Goal: Task Accomplishment & Management: Complete application form

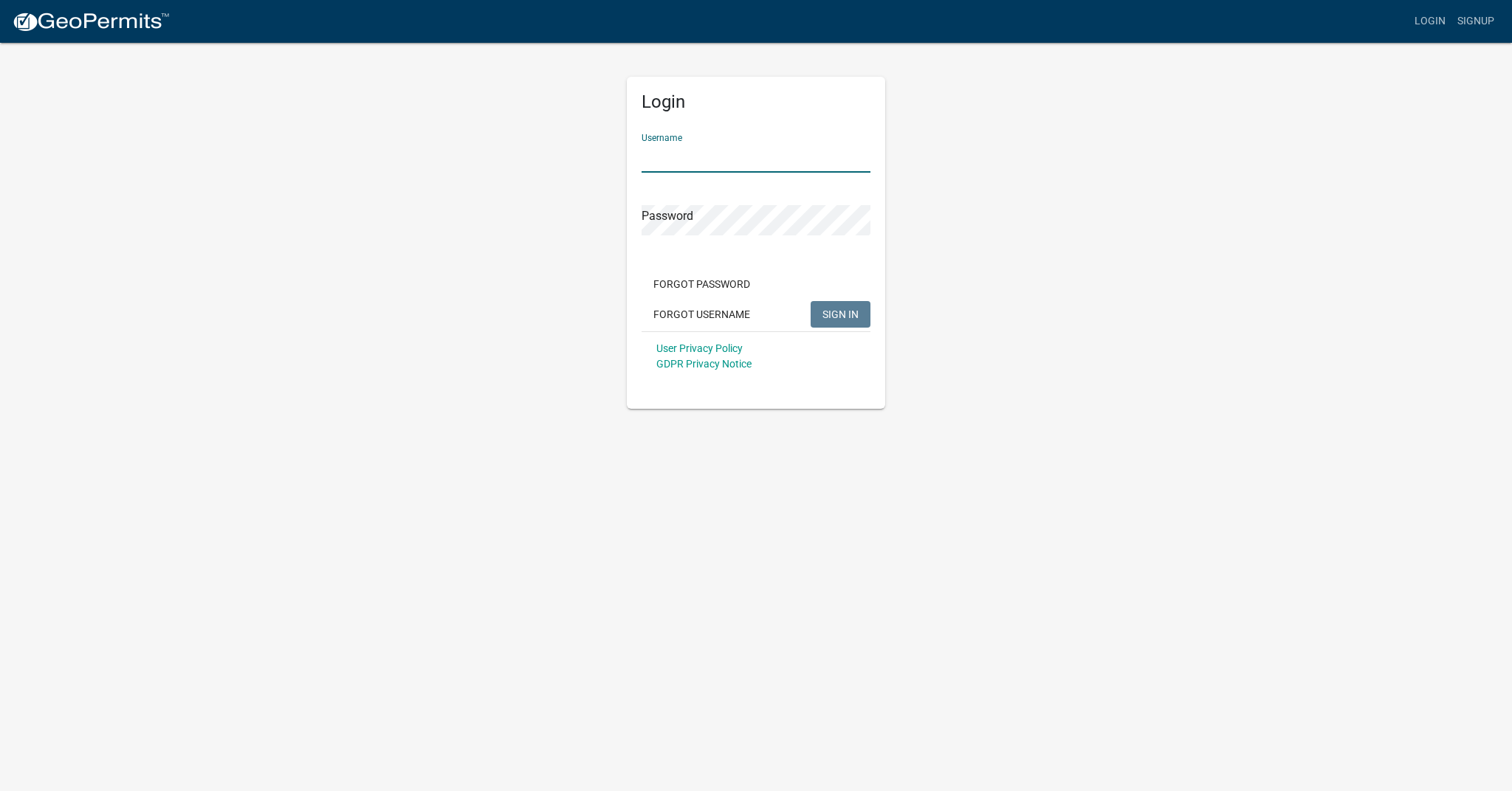
click at [674, 155] on input "Username" at bounding box center [756, 158] width 229 height 31
type input "[PERSON_NAME]@189"
click at [845, 317] on span "SIGN IN" at bounding box center [840, 314] width 36 height 12
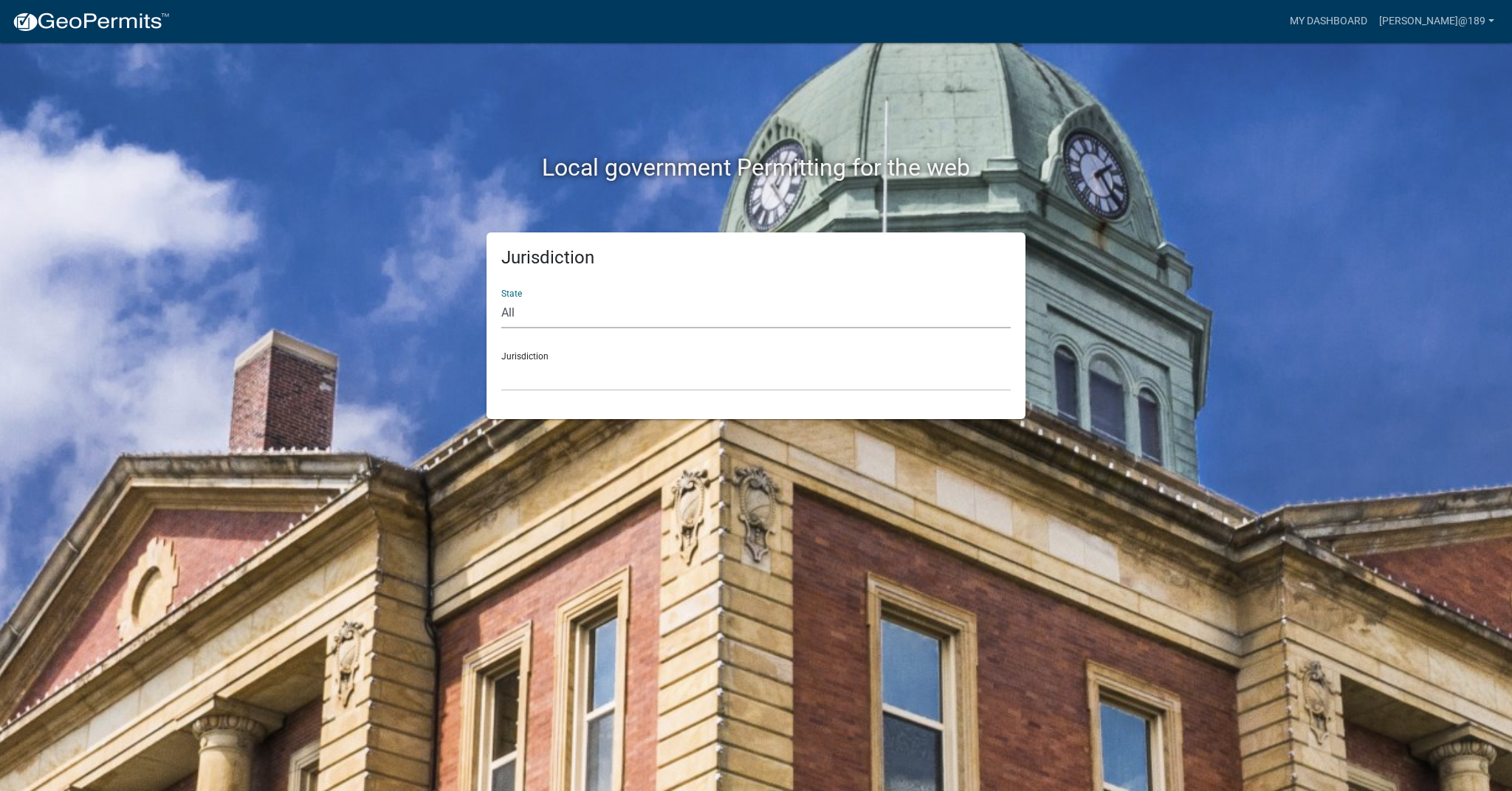
select select "[US_STATE]"
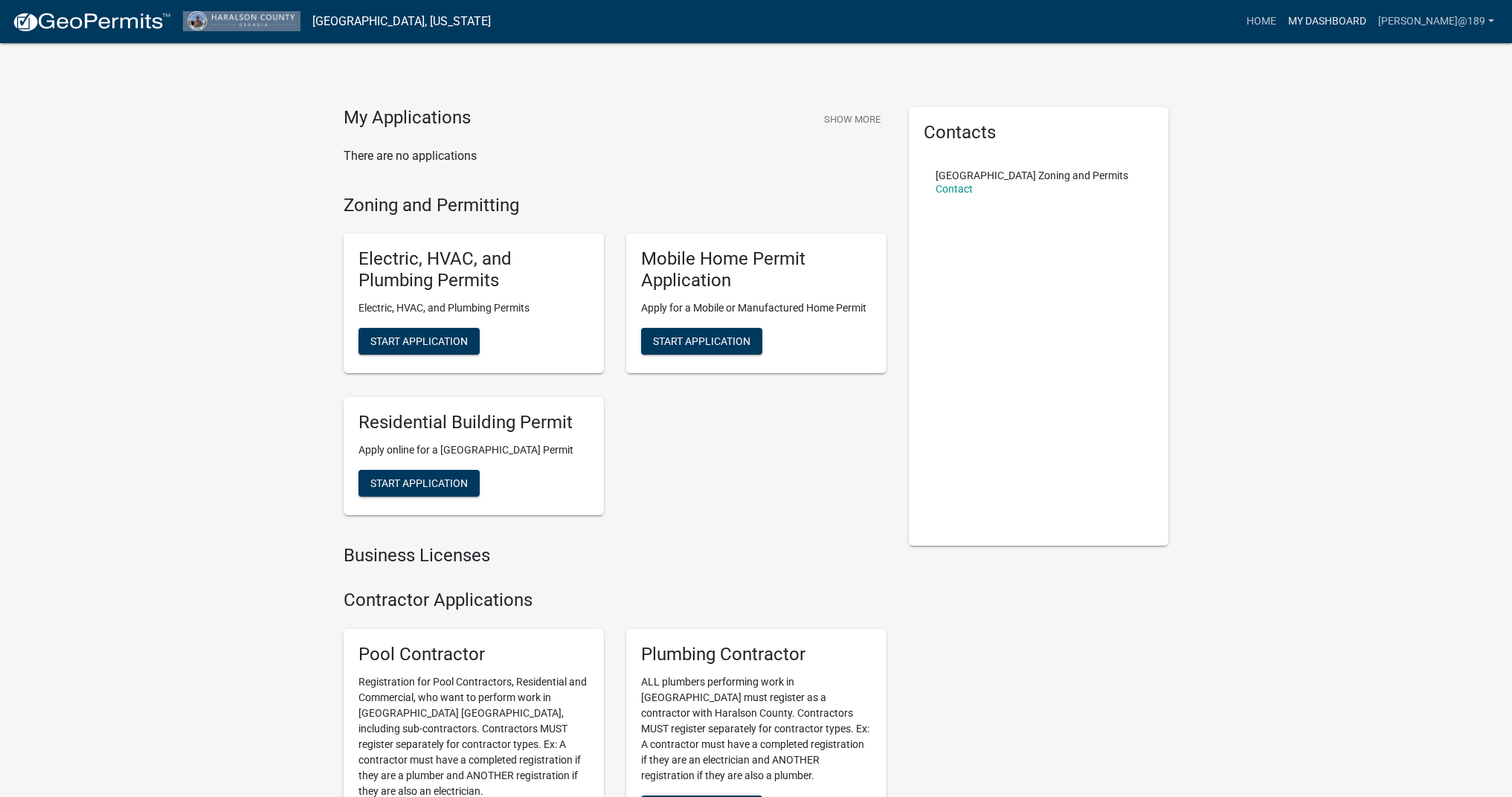
click at [1373, 19] on link "My Dashboard" at bounding box center [1327, 21] width 90 height 28
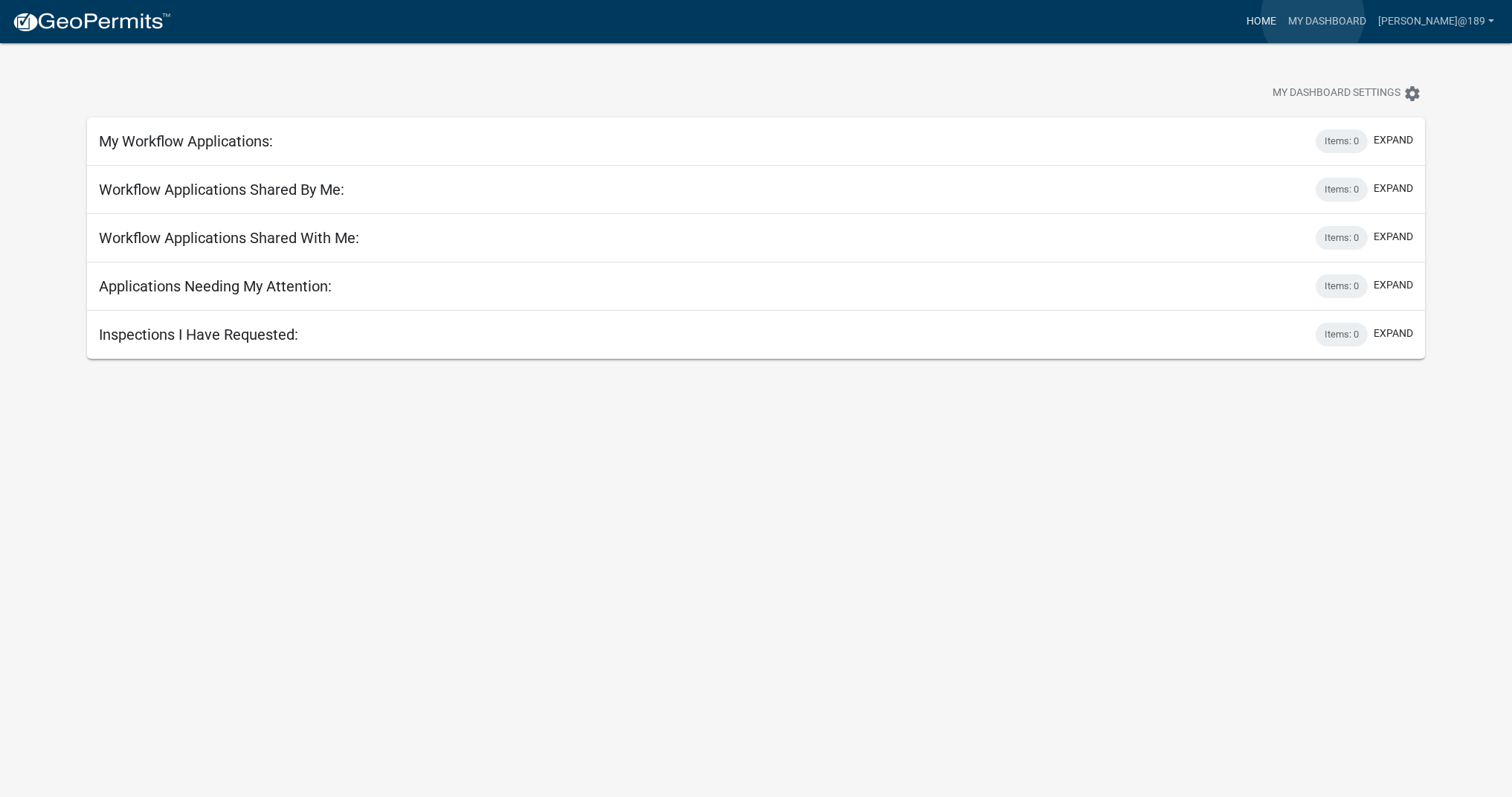
click at [1282, 16] on link "Home" at bounding box center [1261, 21] width 42 height 28
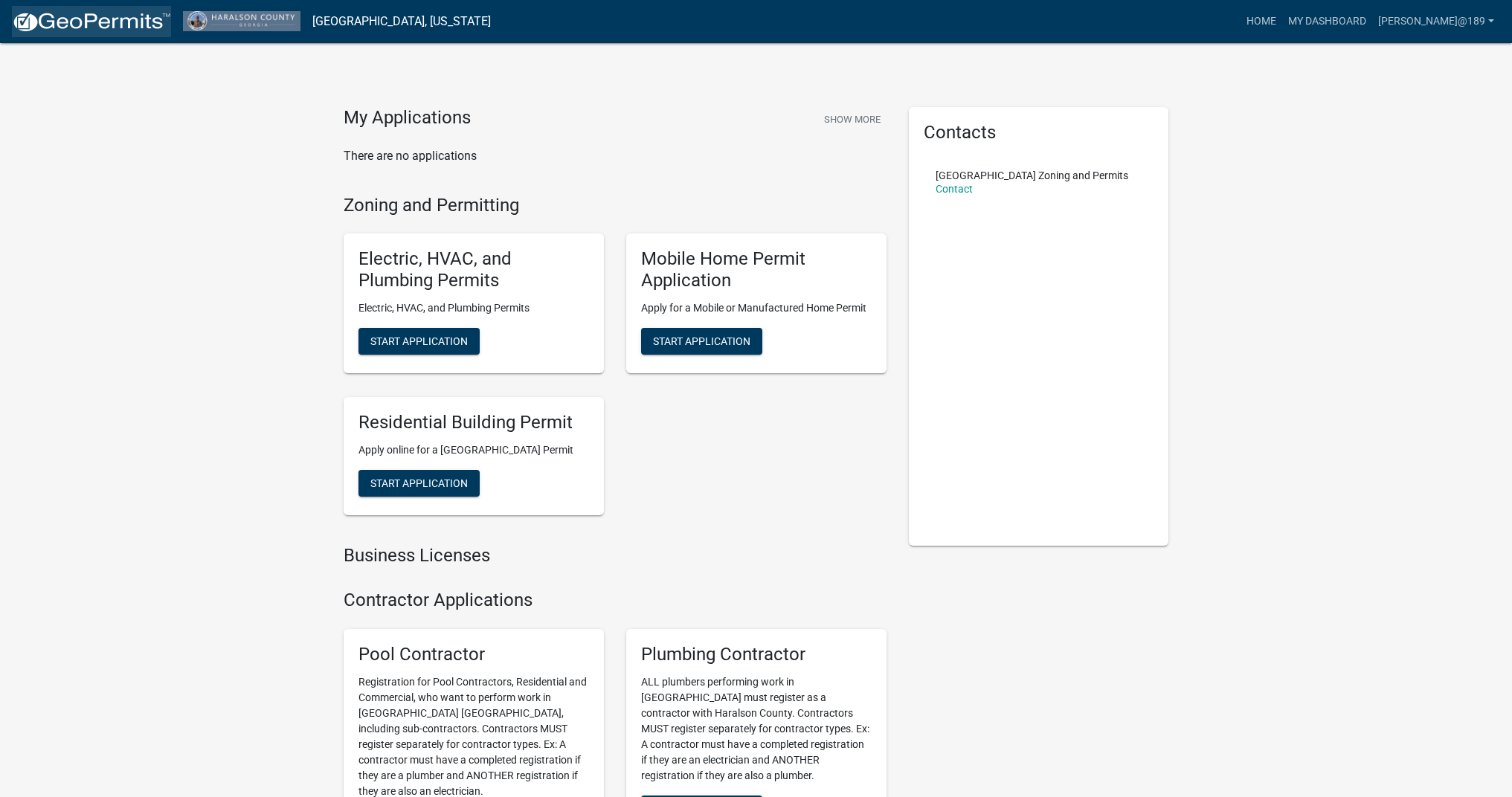
click at [101, 26] on img at bounding box center [91, 22] width 159 height 22
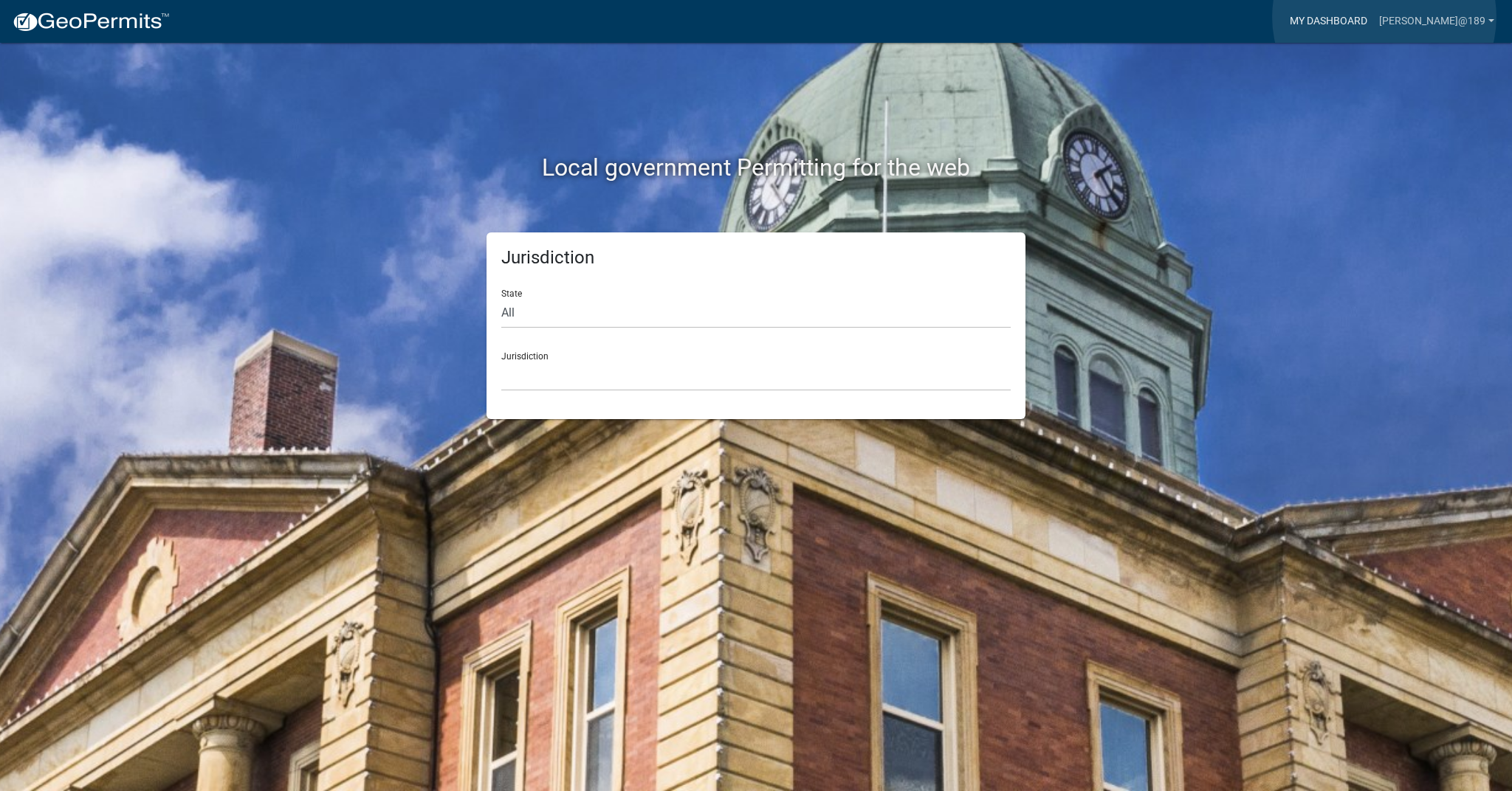
click at [1374, 17] on link "My Dashboard" at bounding box center [1328, 21] width 89 height 28
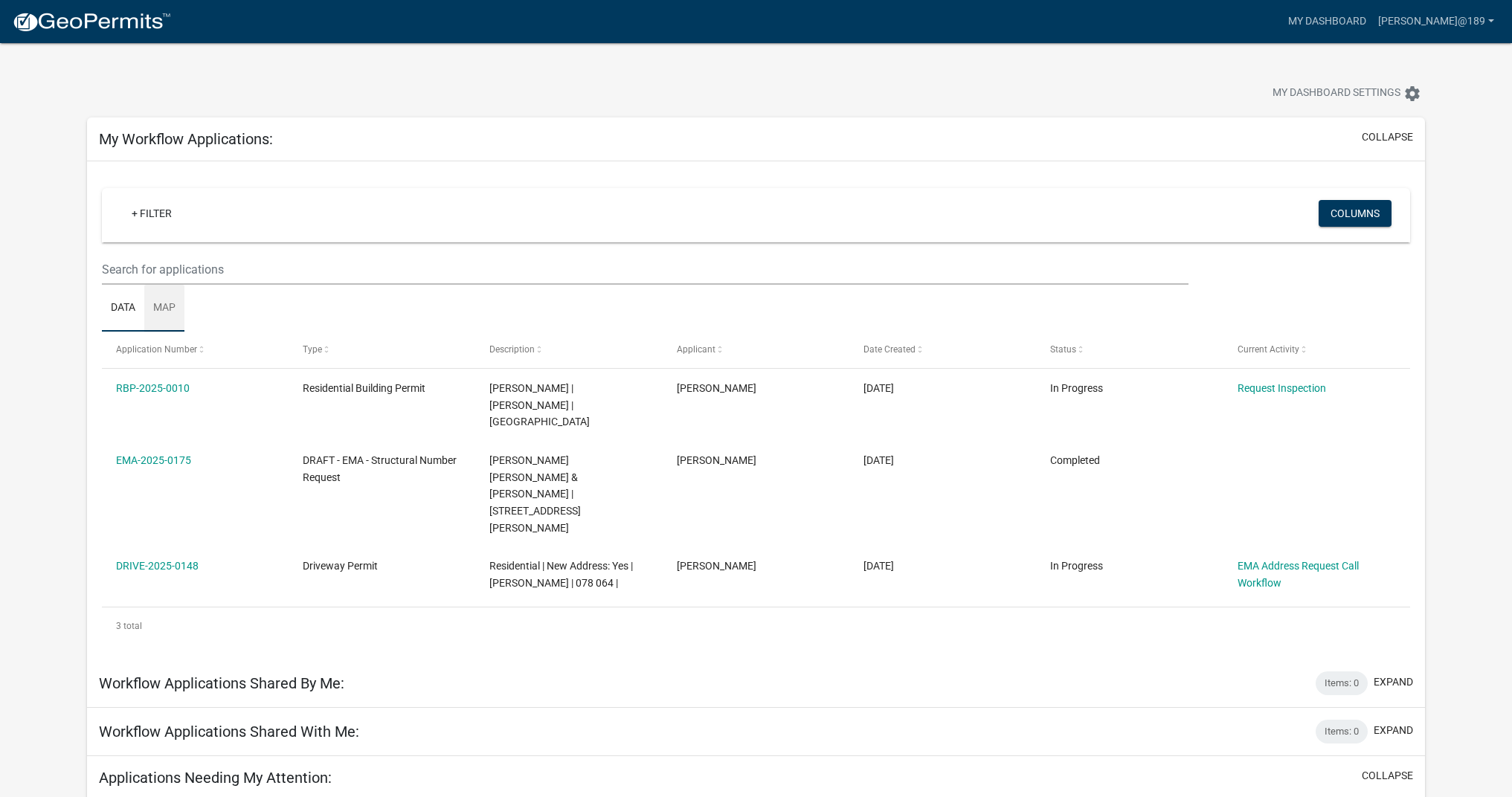
click at [160, 308] on link "Map" at bounding box center [164, 309] width 40 height 48
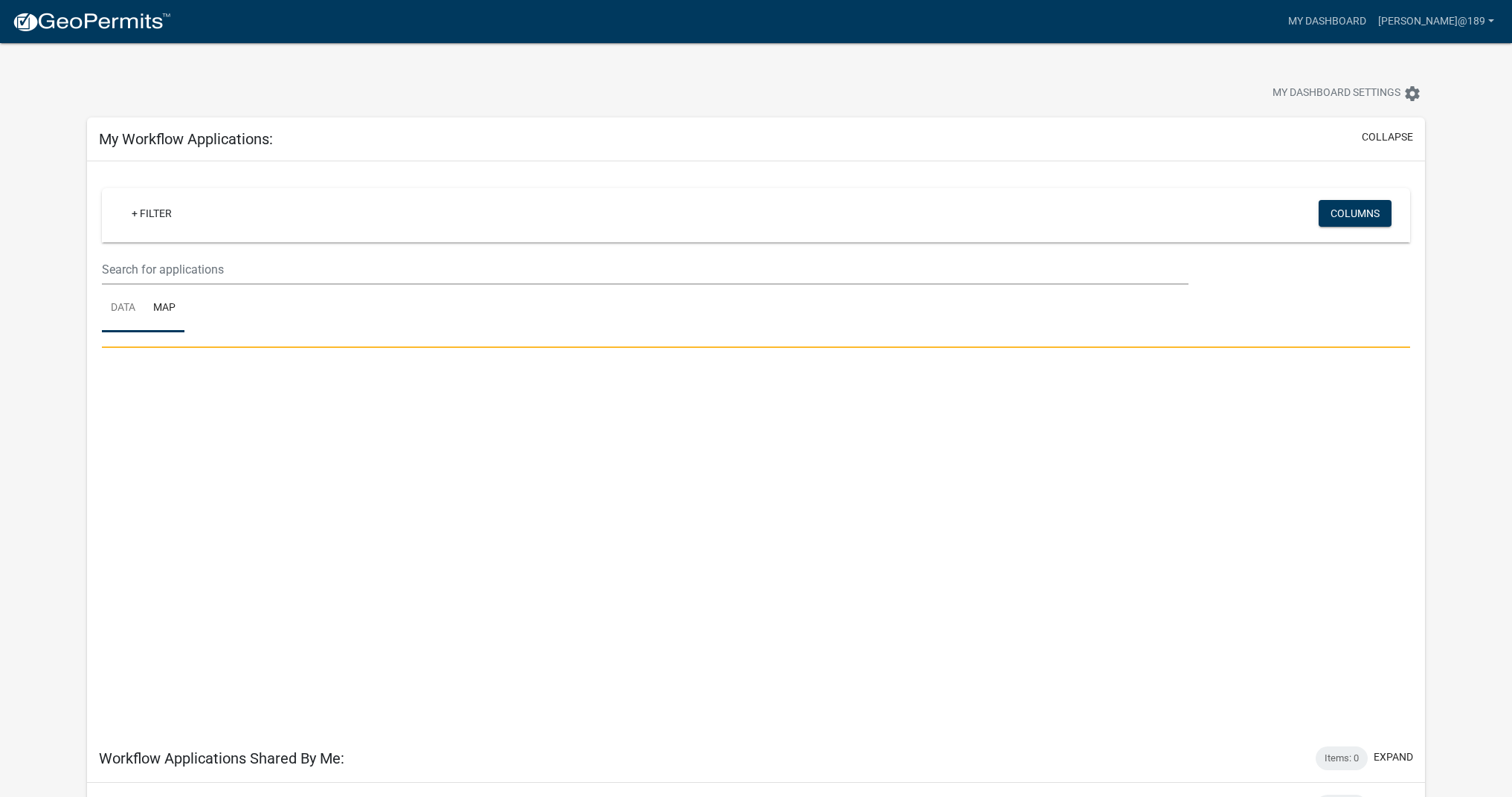
click at [121, 308] on link "Data" at bounding box center [123, 309] width 43 height 48
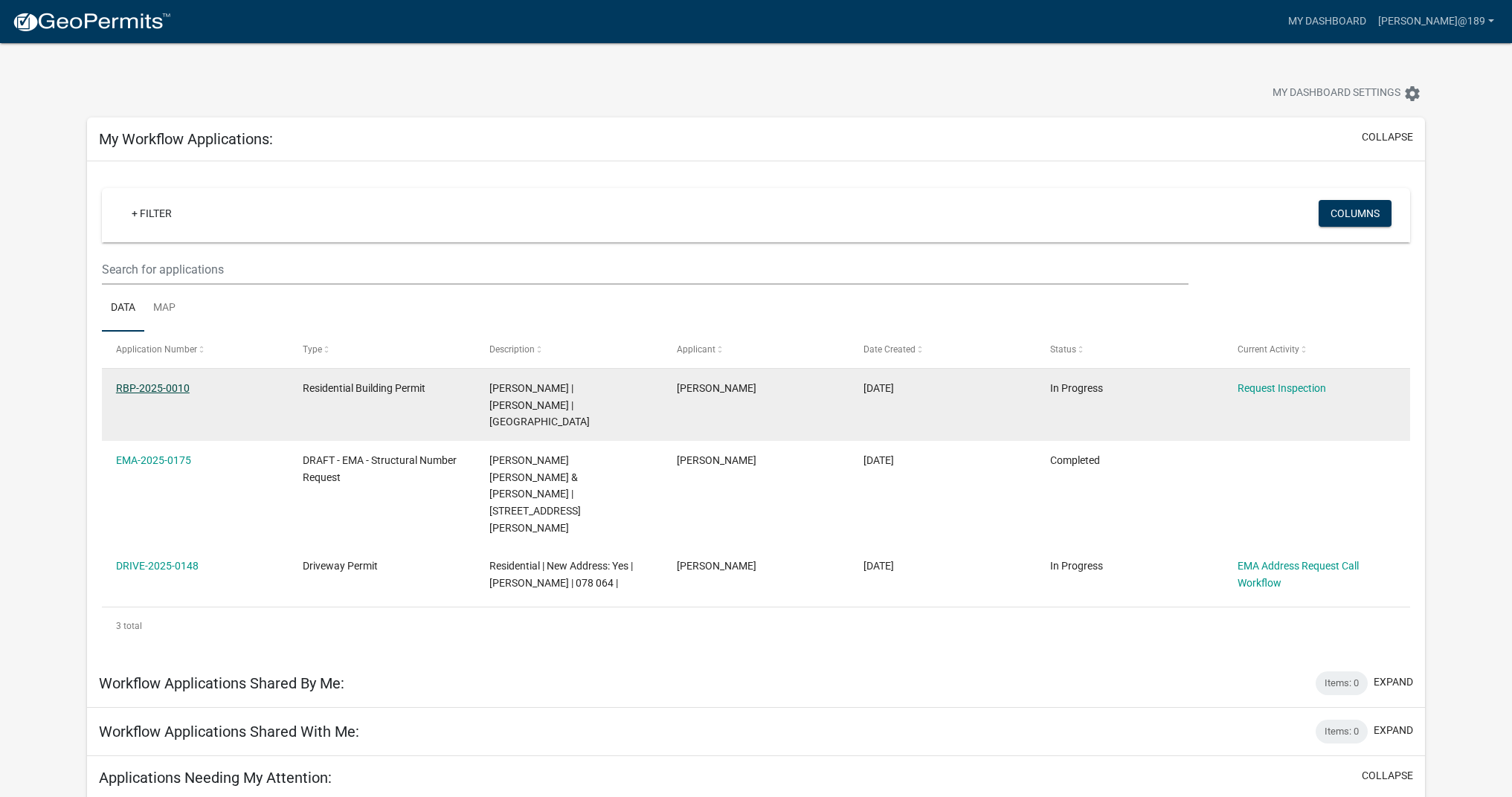
click at [143, 385] on link "RBP-2025-0010" at bounding box center [153, 389] width 73 height 12
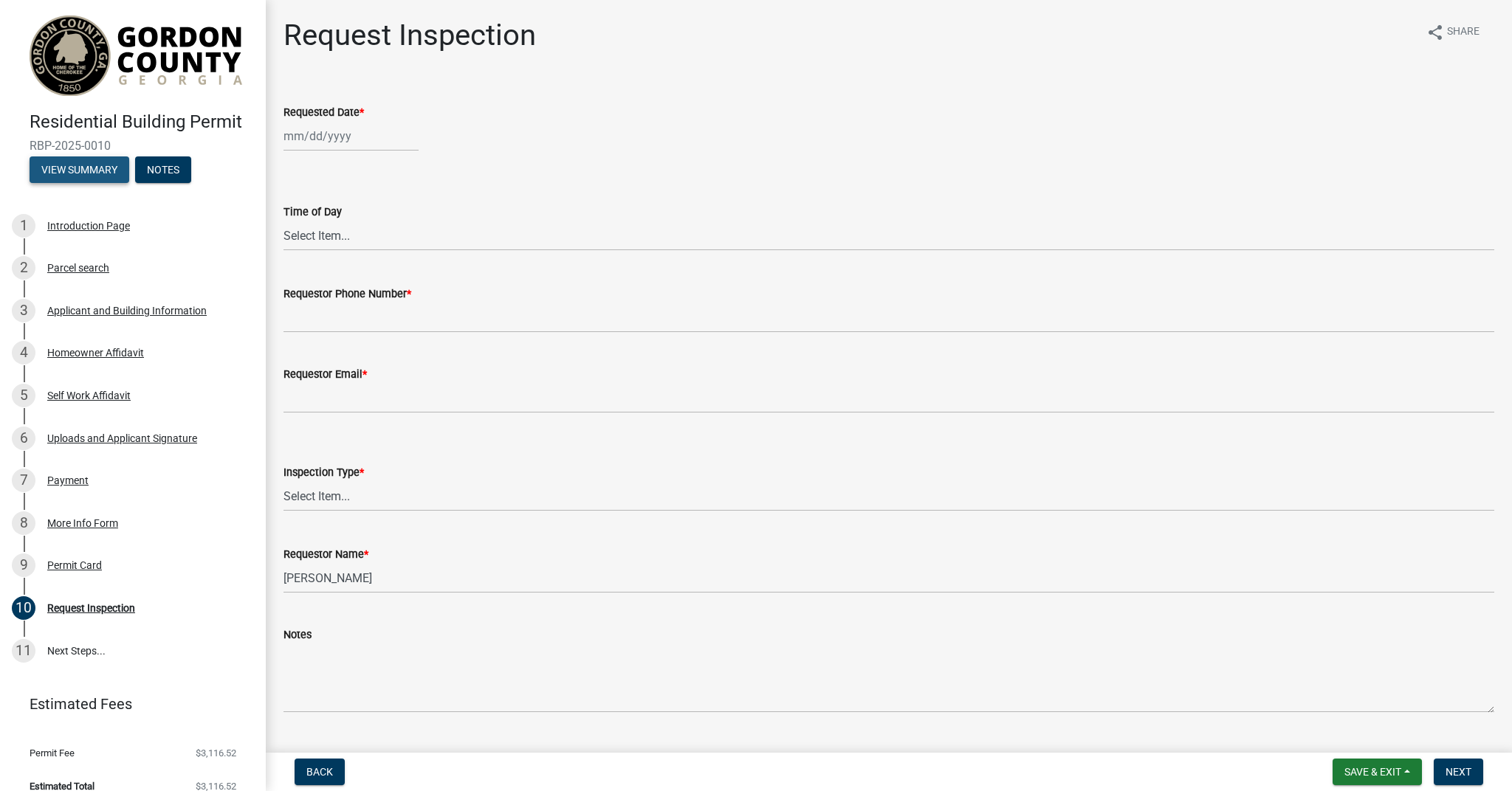
click at [75, 167] on button "View Summary" at bounding box center [80, 170] width 100 height 26
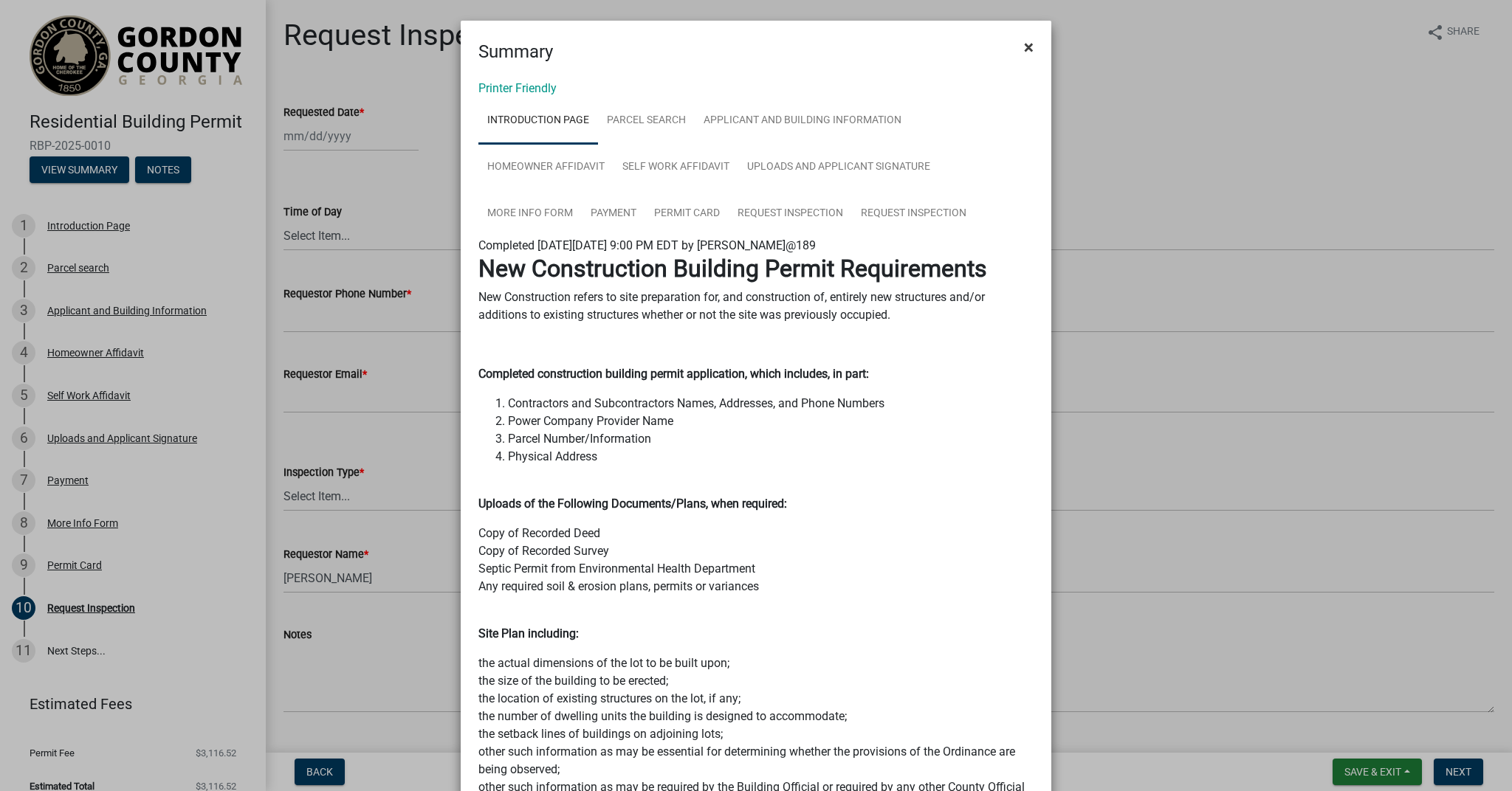
click at [1032, 47] on button "×" at bounding box center [1029, 47] width 33 height 42
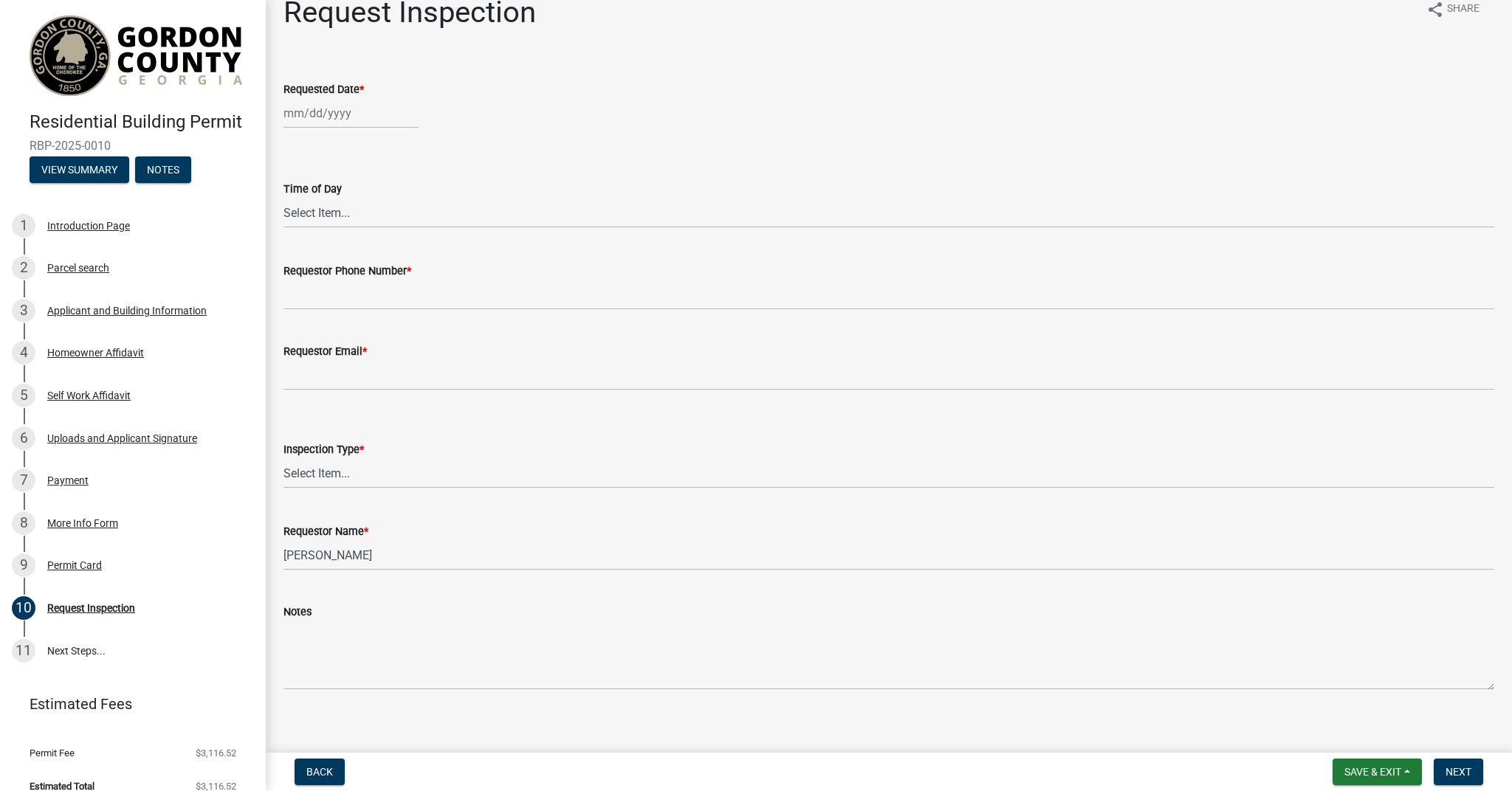
scroll to position [36, 0]
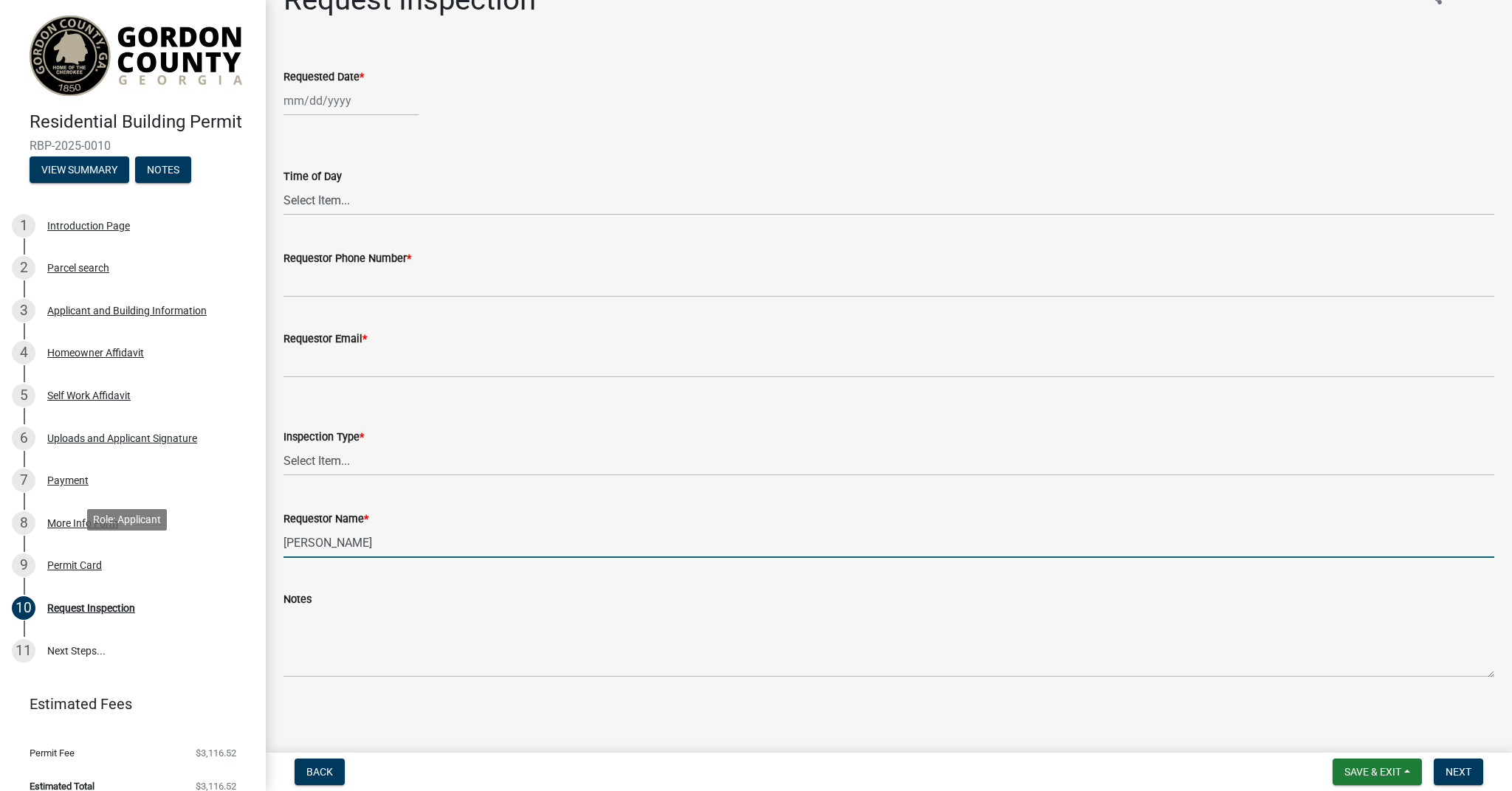
drag, startPoint x: 336, startPoint y: 551, endPoint x: 282, endPoint y: 540, distance: 55.1
click at [222, 544] on div "Residential Building Permit RBP-2025-0010 View Summary Notes 1 Introduction Pag…" at bounding box center [756, 395] width 1512 height 791
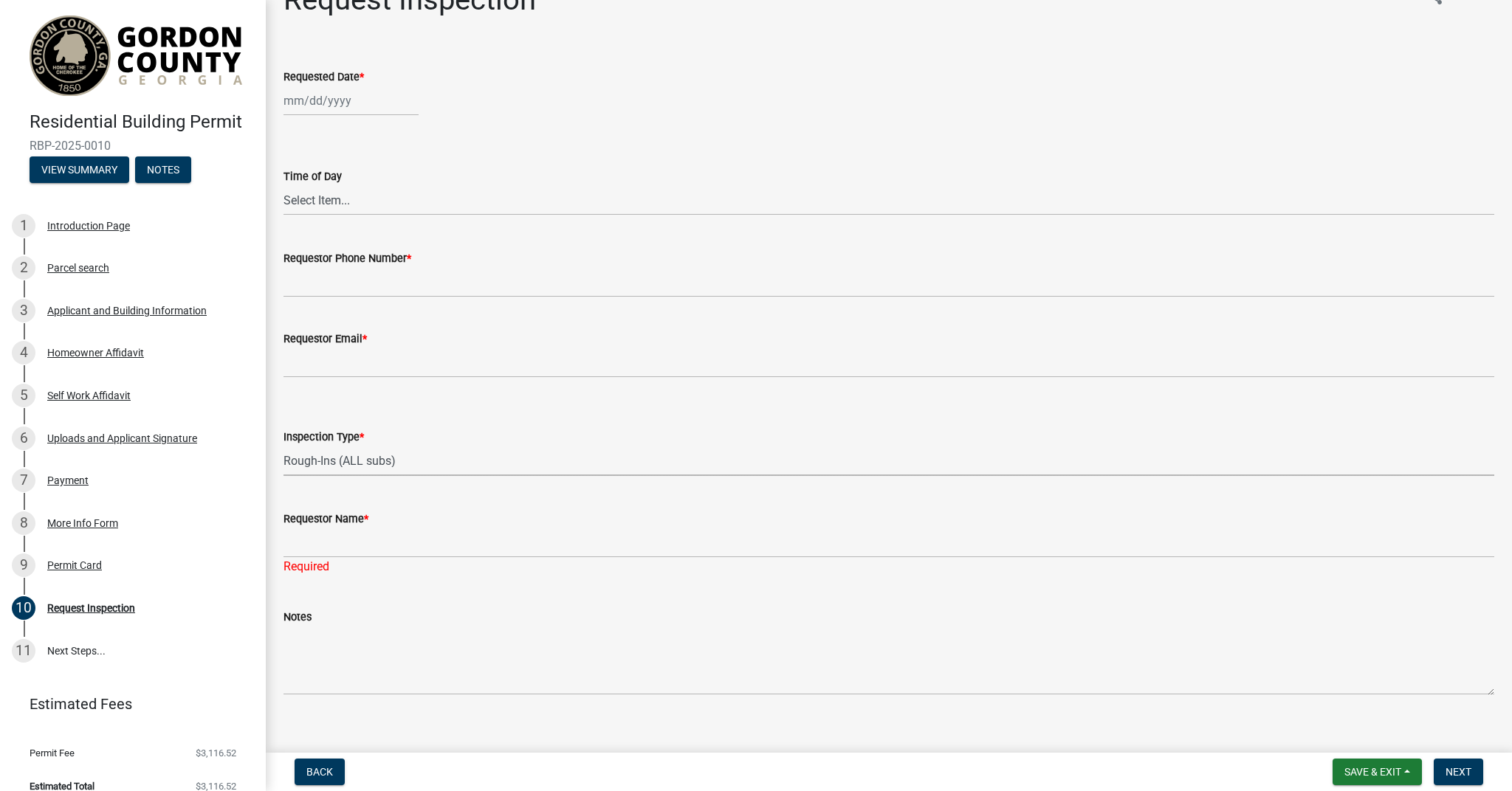
select select "66d502c6-bb73-49c3-bdf5-50b83816ac04"
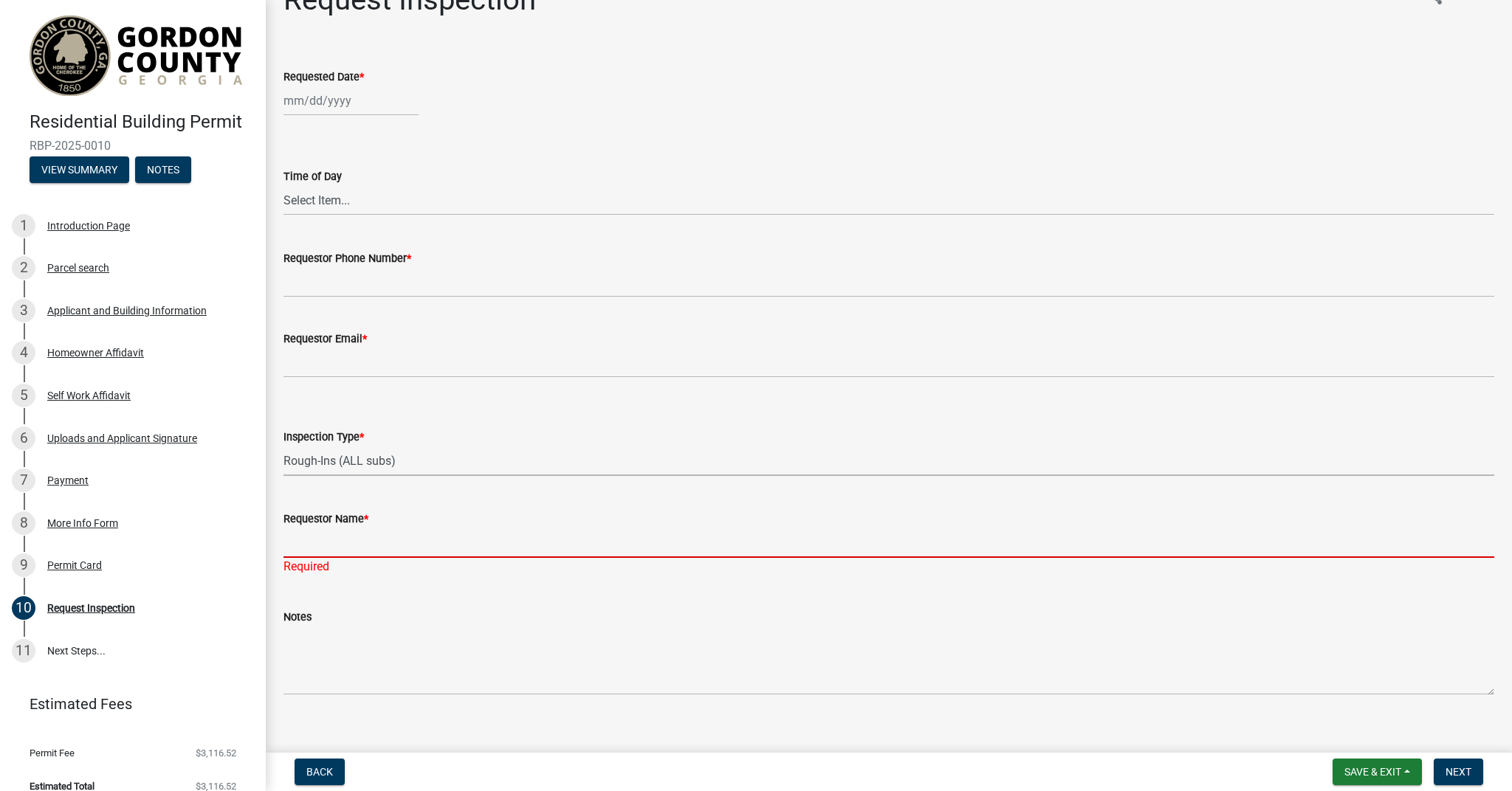
click at [309, 538] on input "Requestor Name *" at bounding box center [889, 543] width 1211 height 31
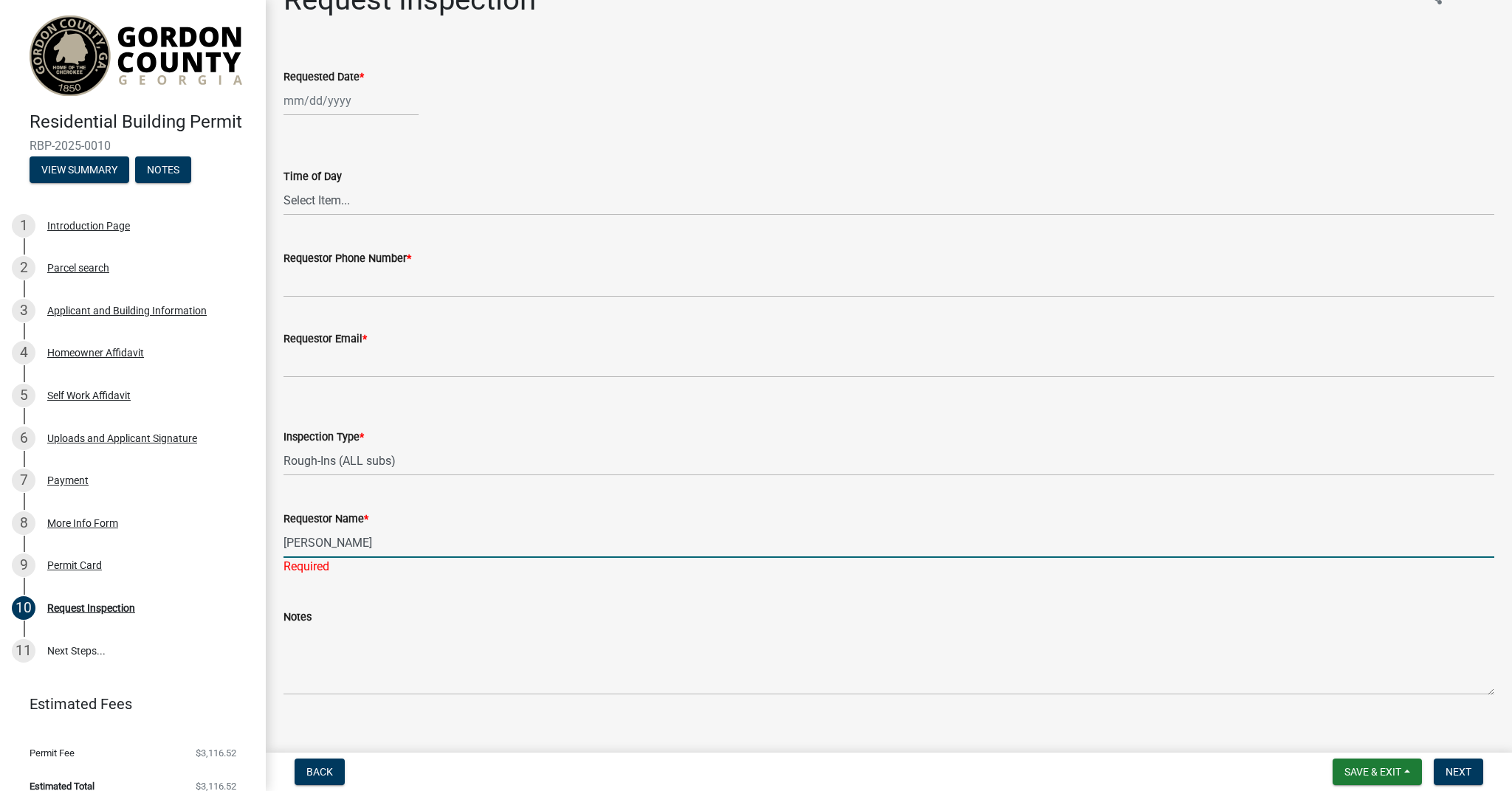
type input "[PERSON_NAME]"
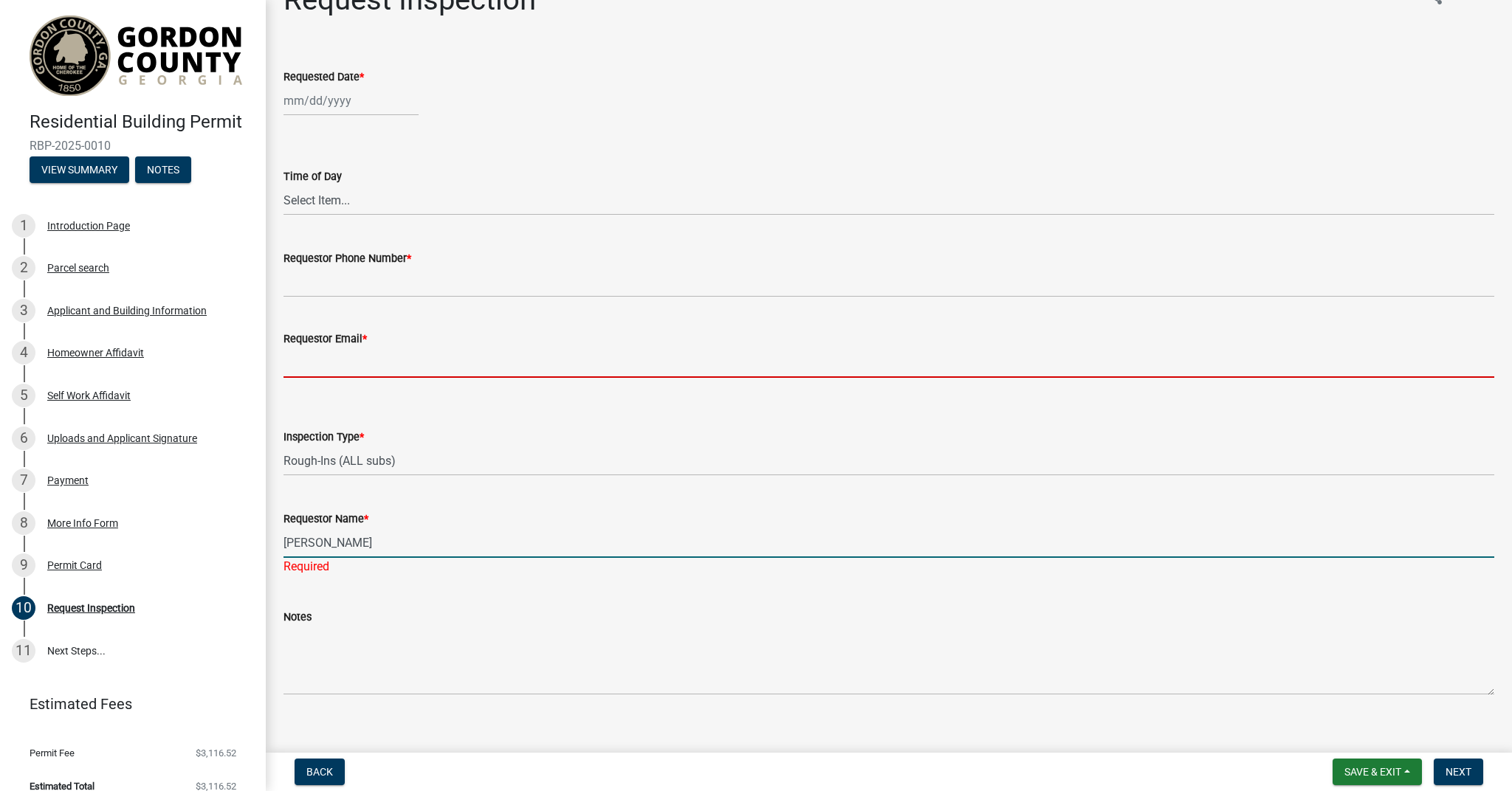
click at [335, 362] on input "Requestor Email *" at bounding box center [889, 363] width 1211 height 31
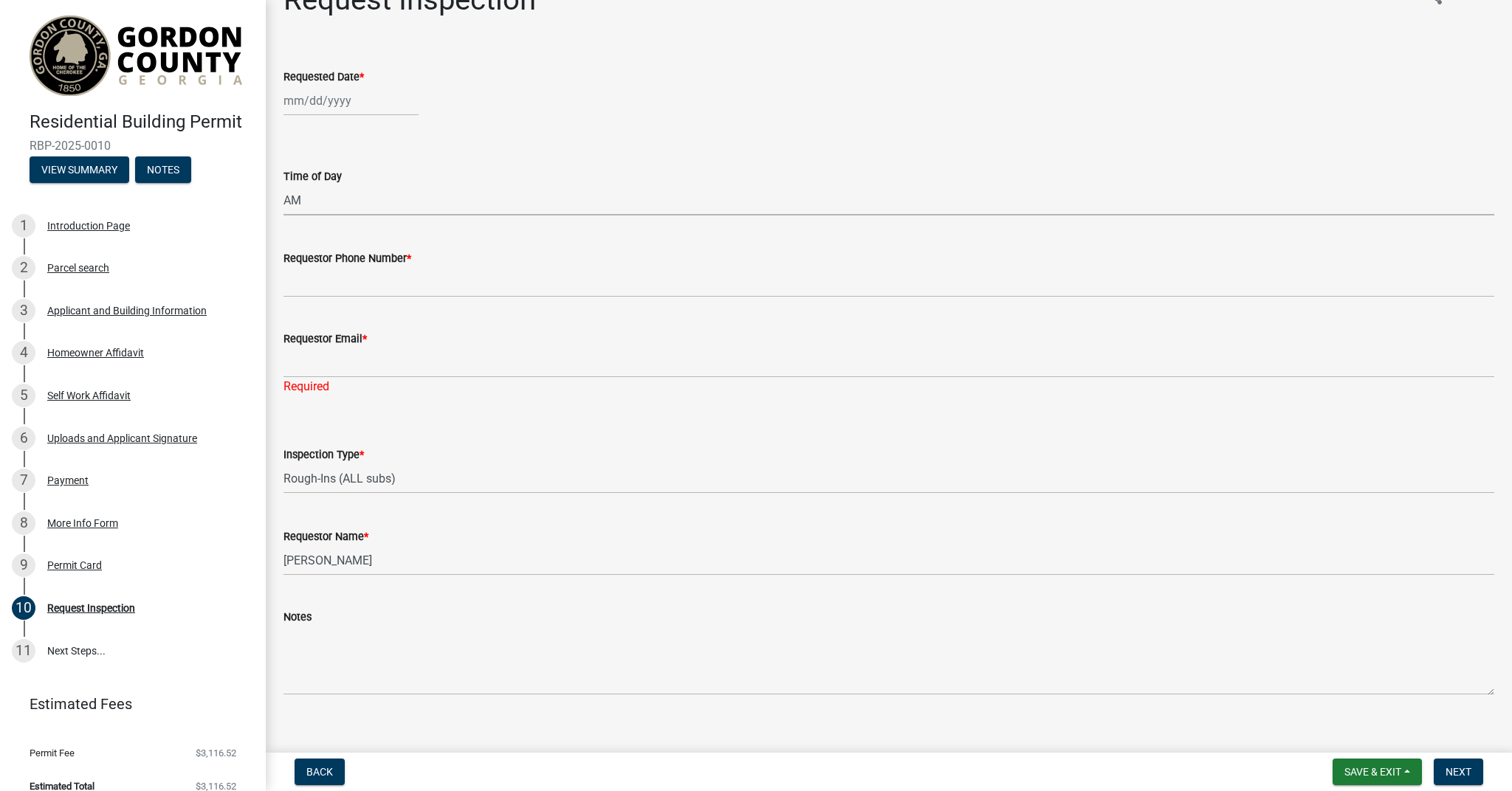
select select "d66dc685-6893-4482-82a8-36ee9a2c606c"
click at [304, 101] on div at bounding box center [350, 101] width 135 height 31
select select "10"
select select "2025"
click at [300, 203] on div "6" at bounding box center [298, 203] width 24 height 24
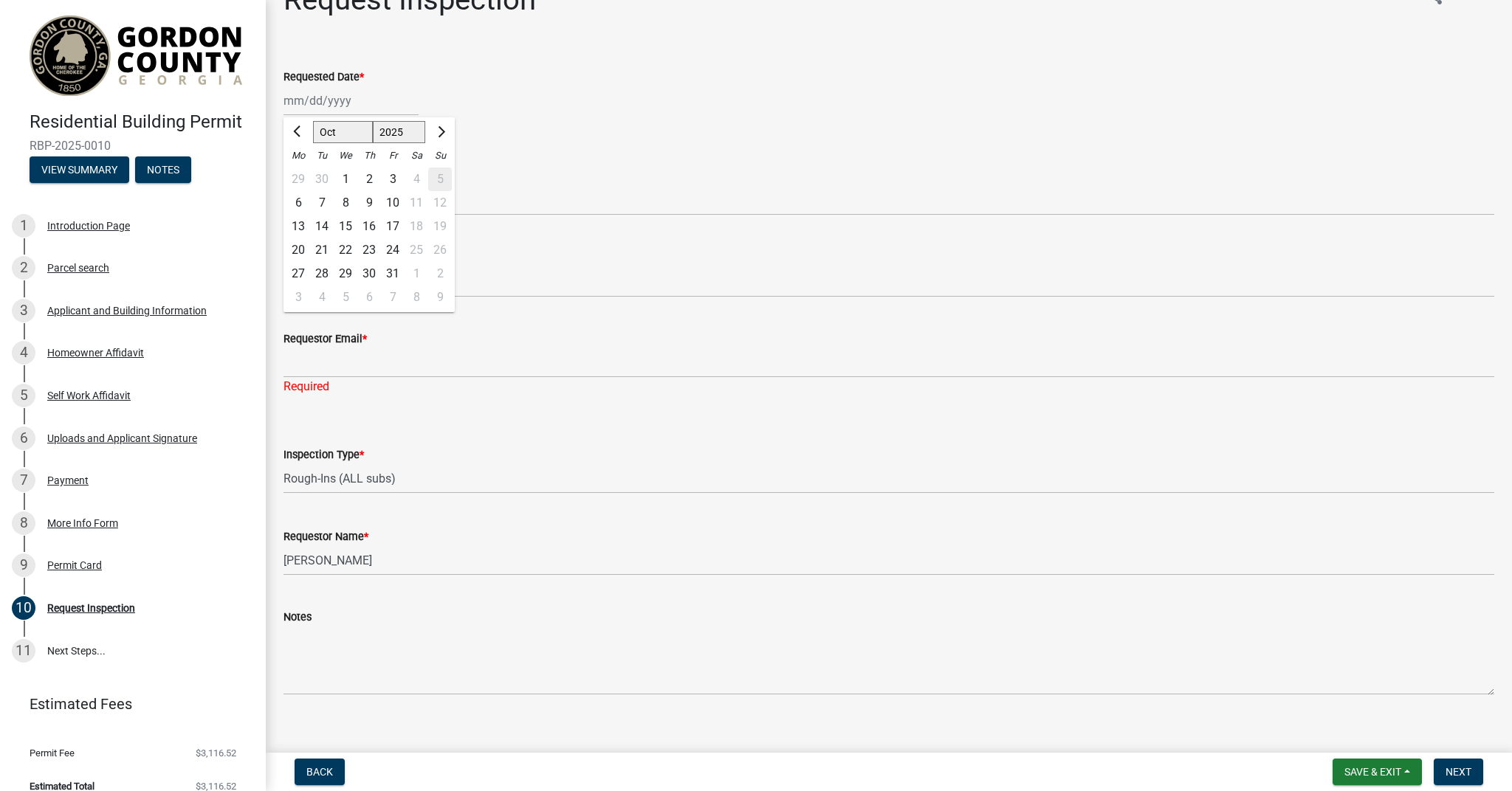
type input "[DATE]"
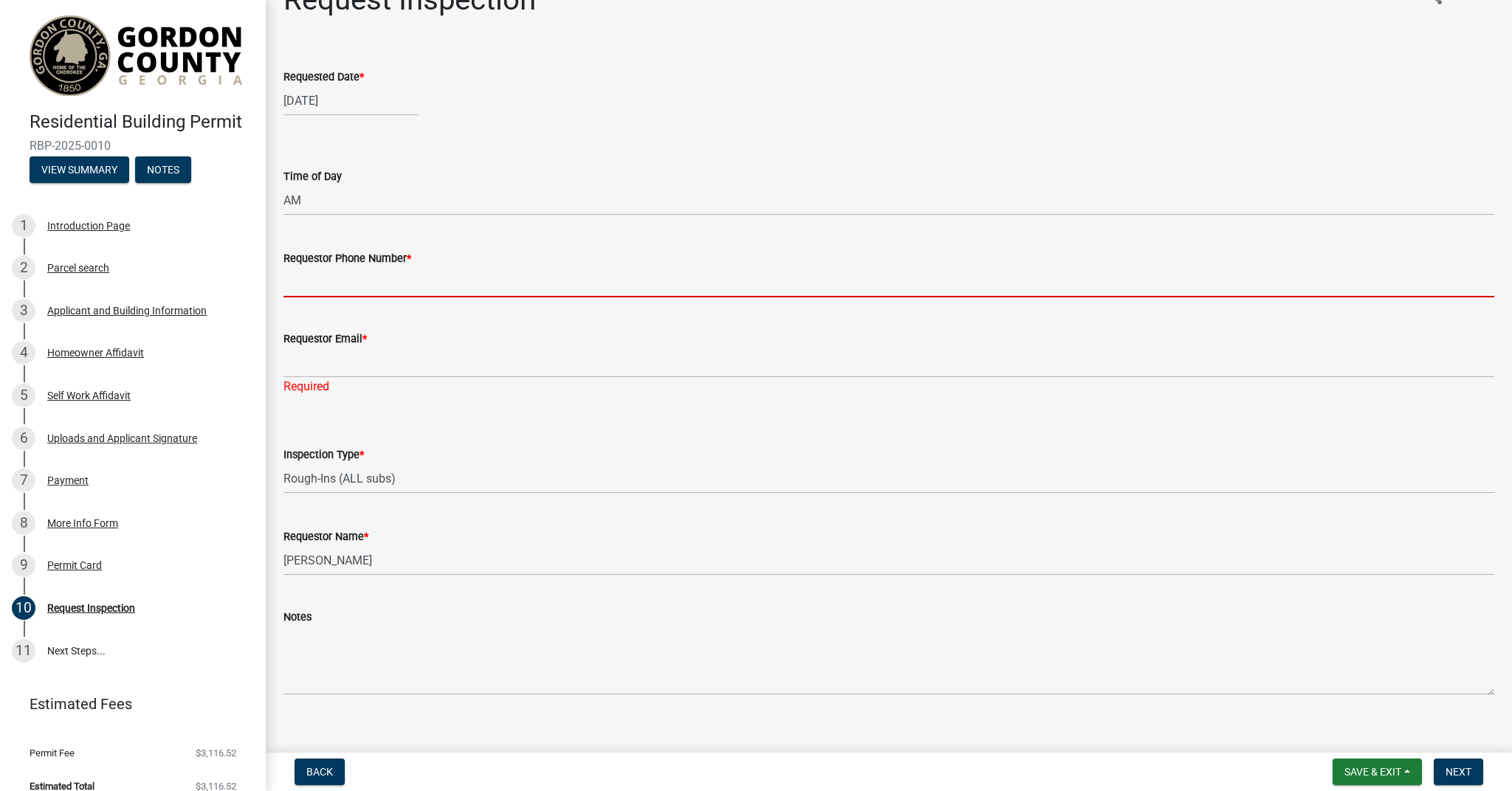
click at [337, 276] on input "Requestor Phone Number *" at bounding box center [889, 282] width 1211 height 31
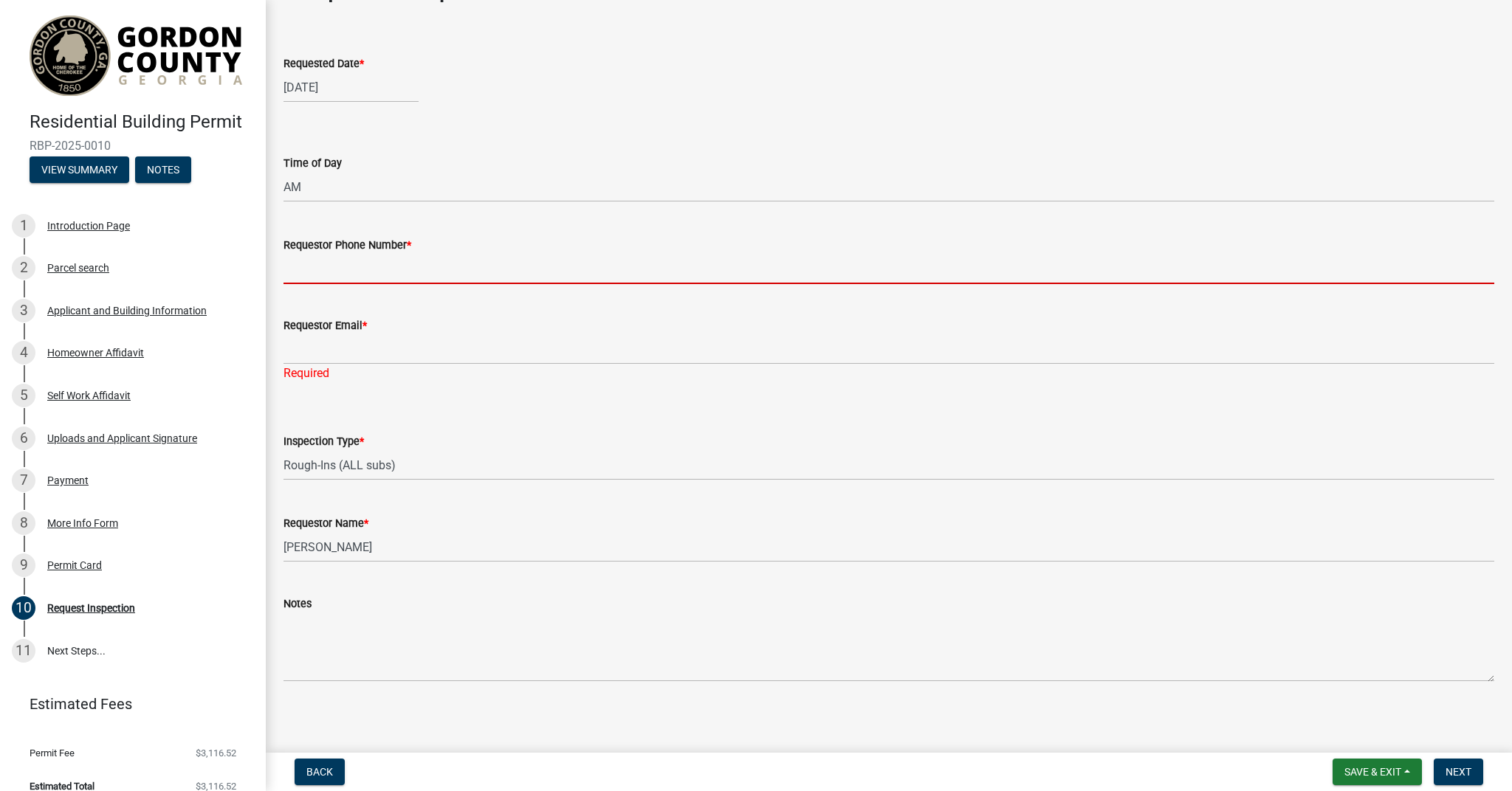
scroll to position [53, 0]
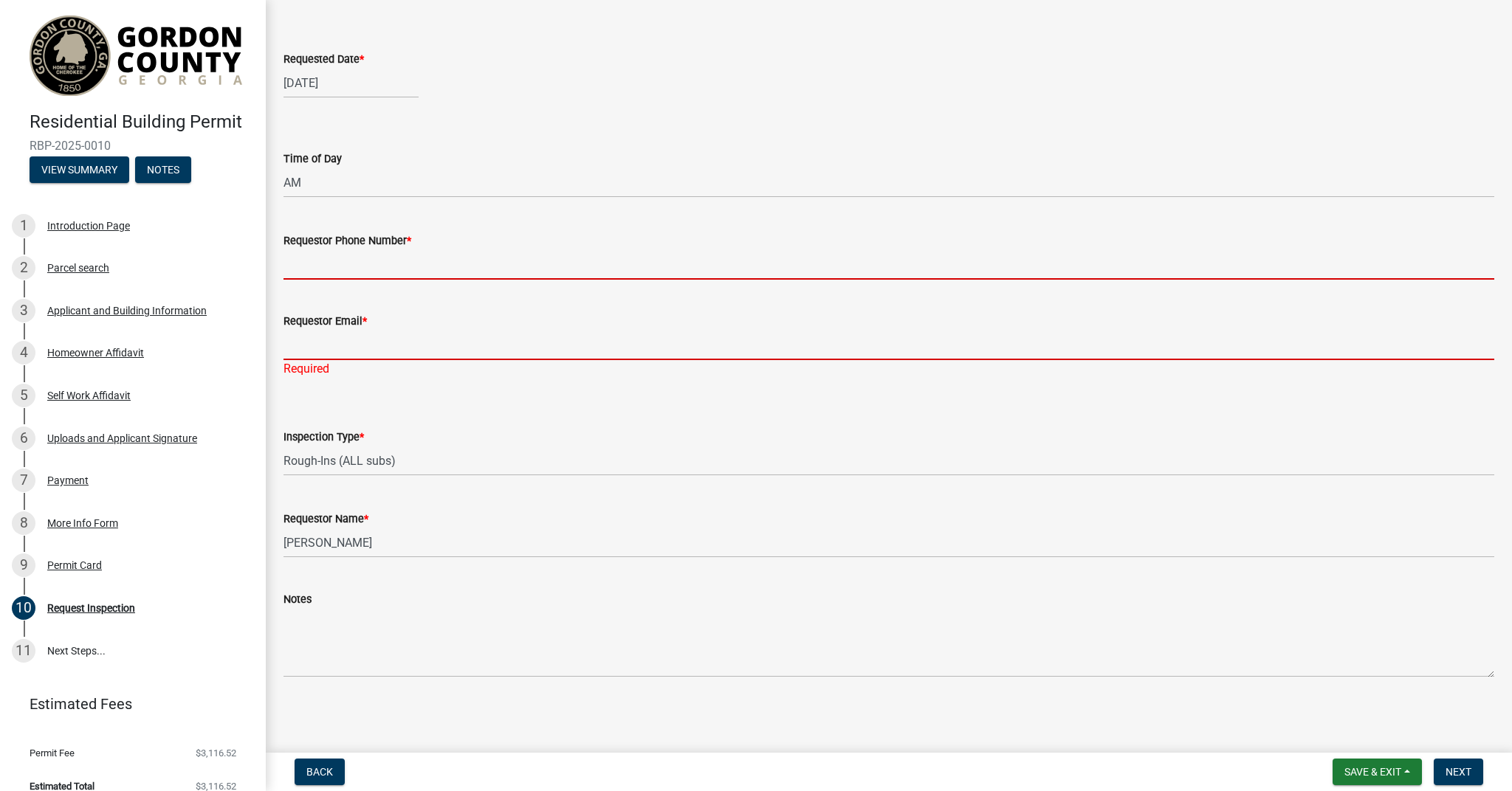
click at [345, 351] on input "Requestor Email *" at bounding box center [889, 345] width 1211 height 31
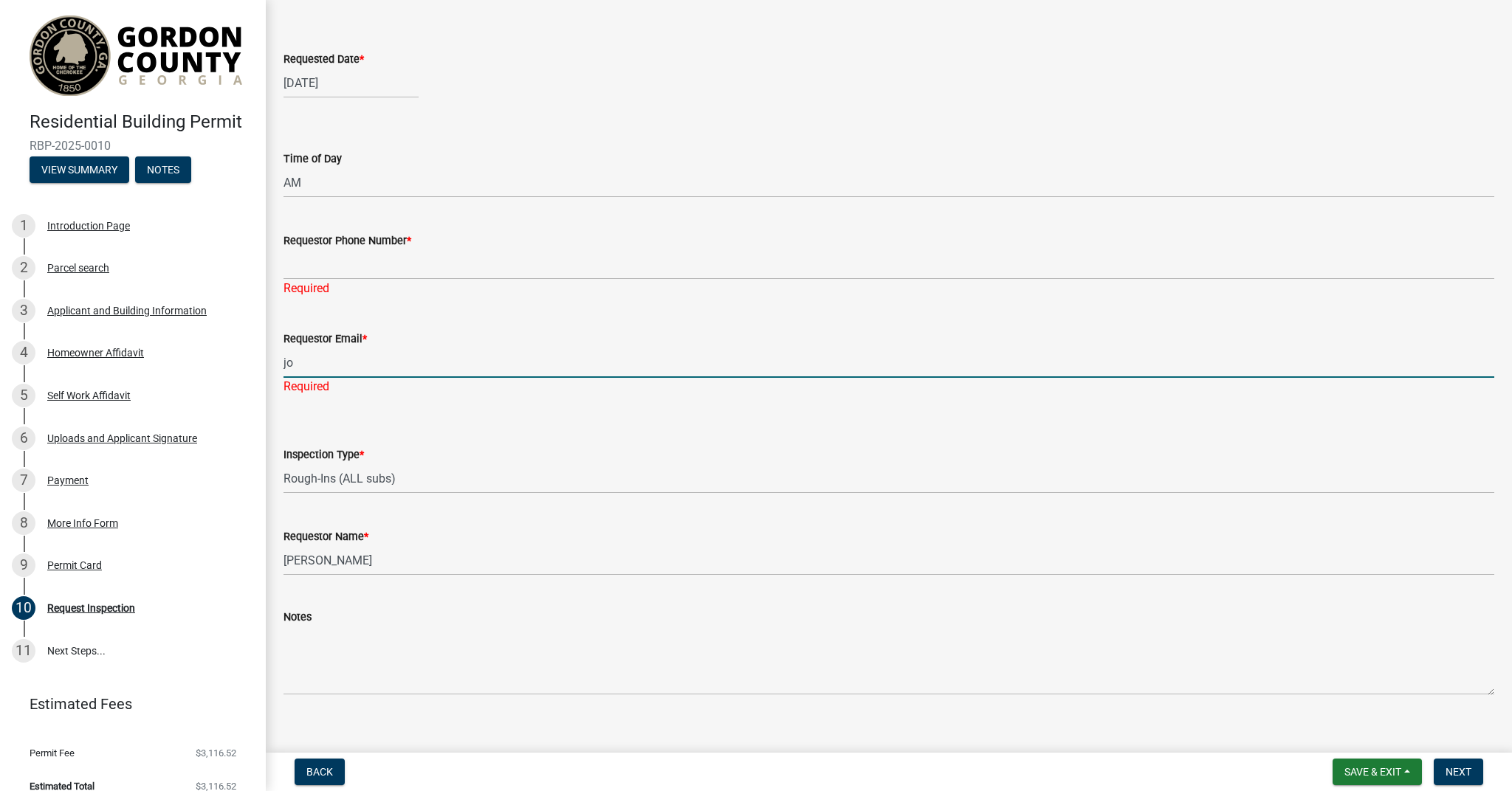
type input "j"
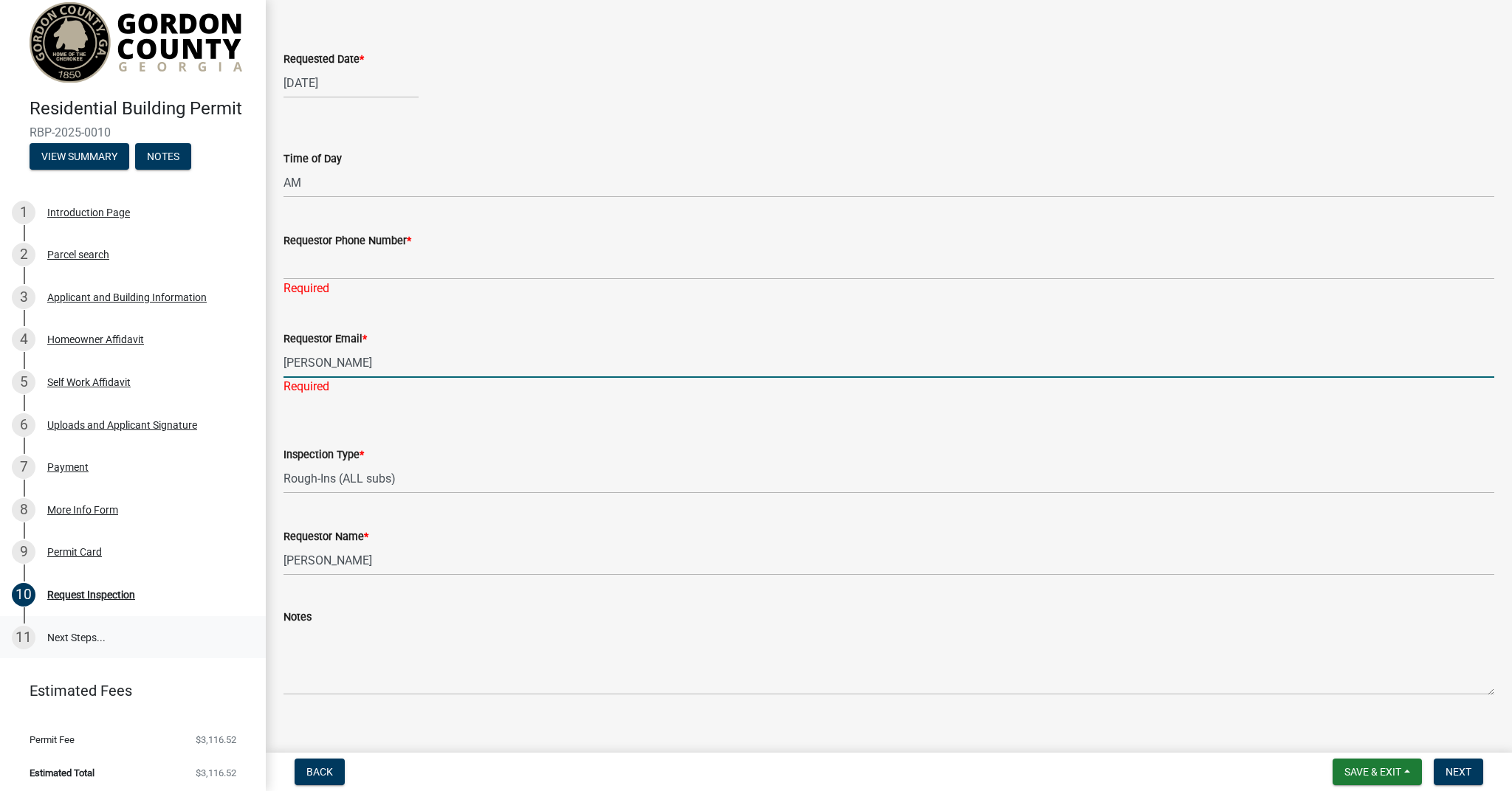
scroll to position [0, 0]
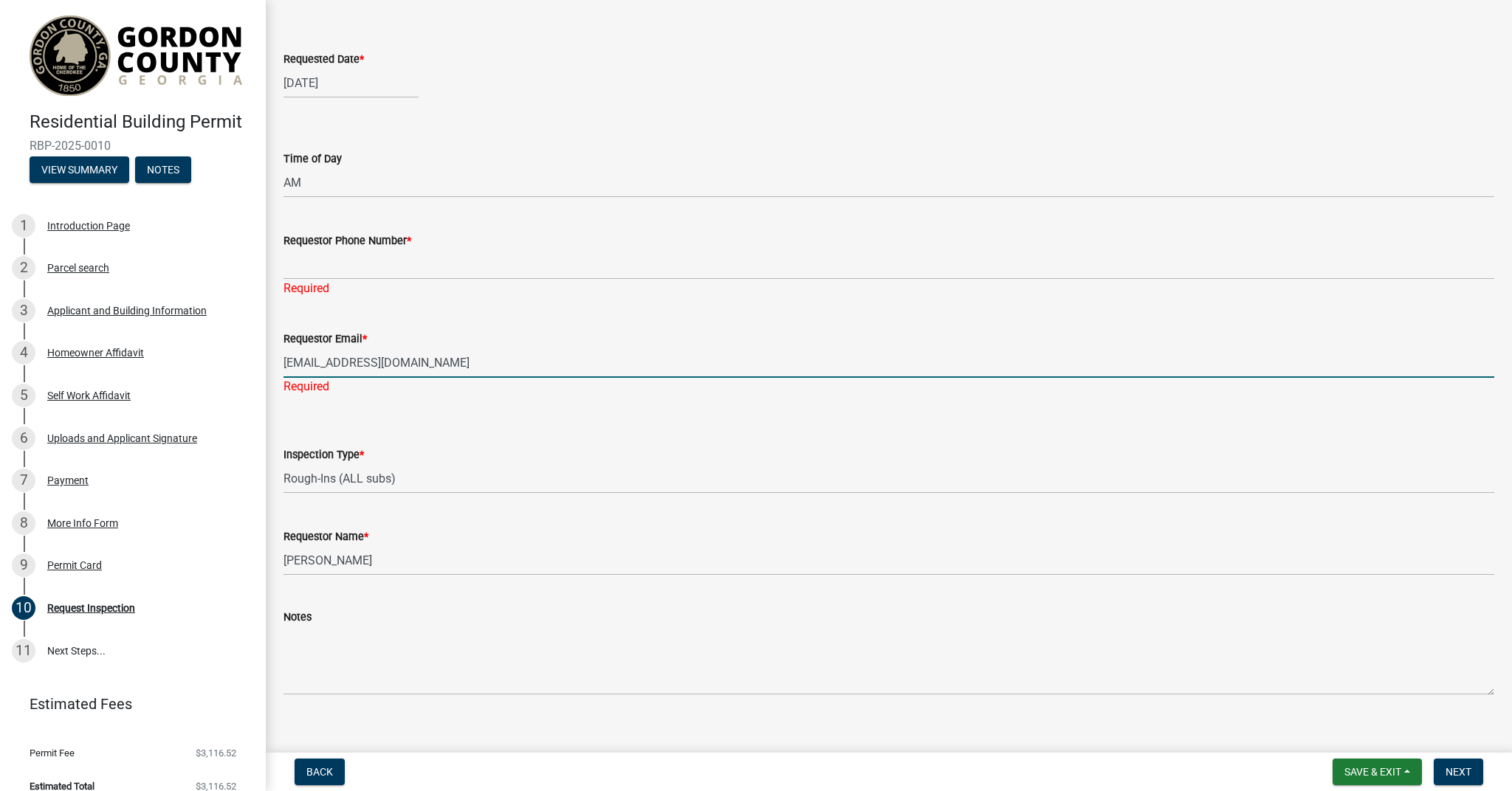
type input "[EMAIL_ADDRESS][DOMAIN_NAME]"
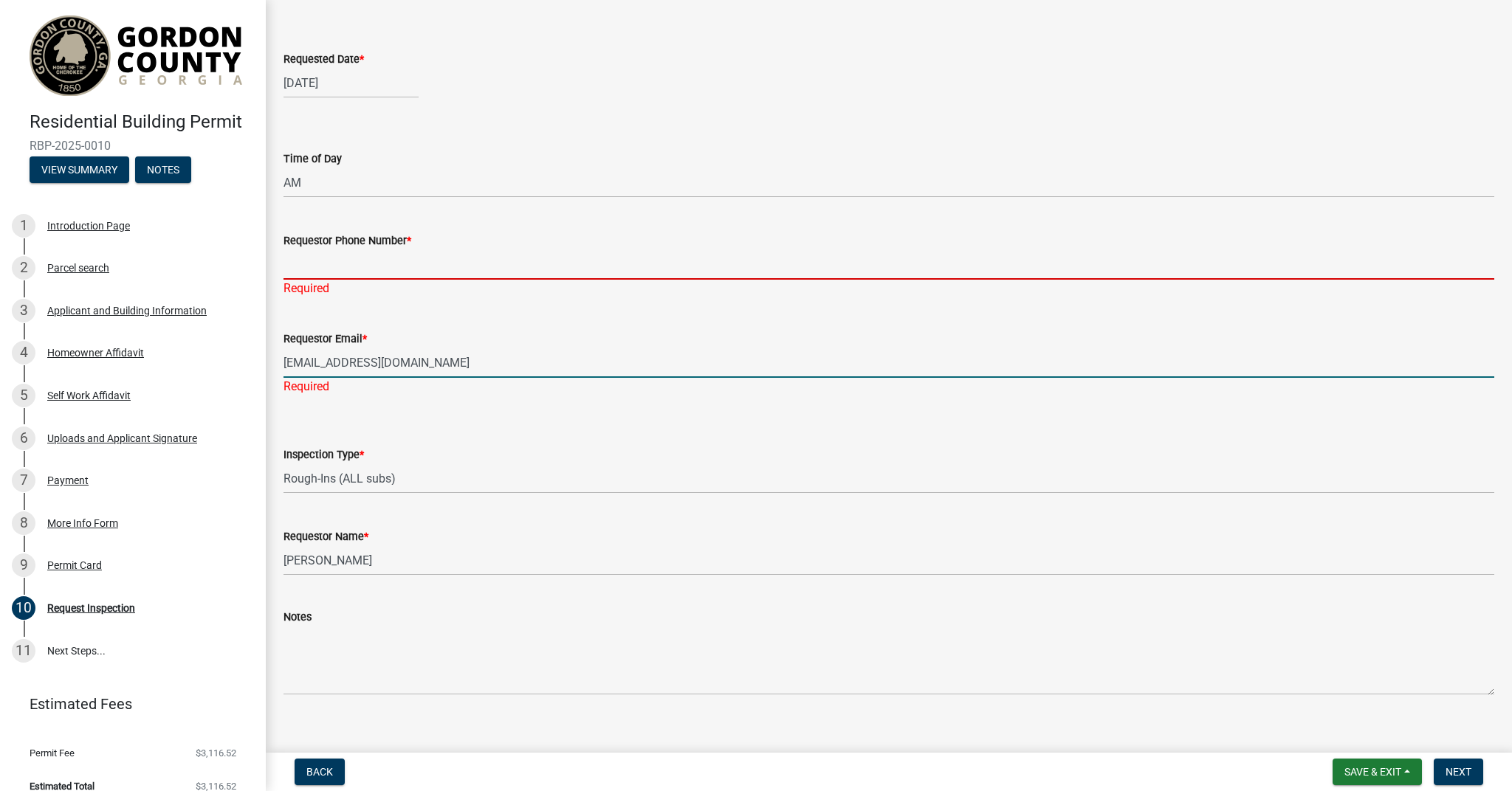
click at [399, 254] on input "Requestor Phone Number *" at bounding box center [889, 265] width 1211 height 31
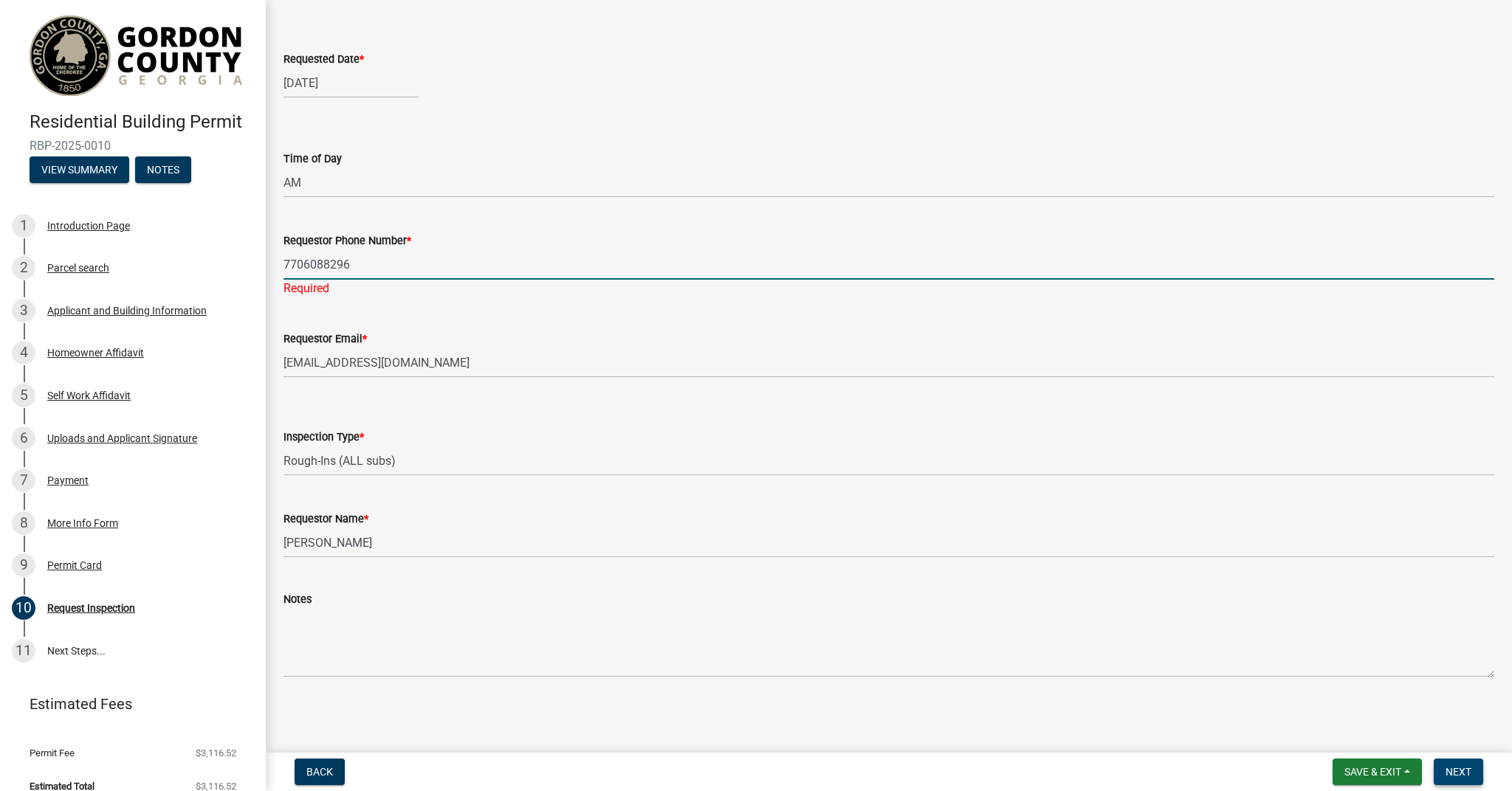
type input "7706088296"
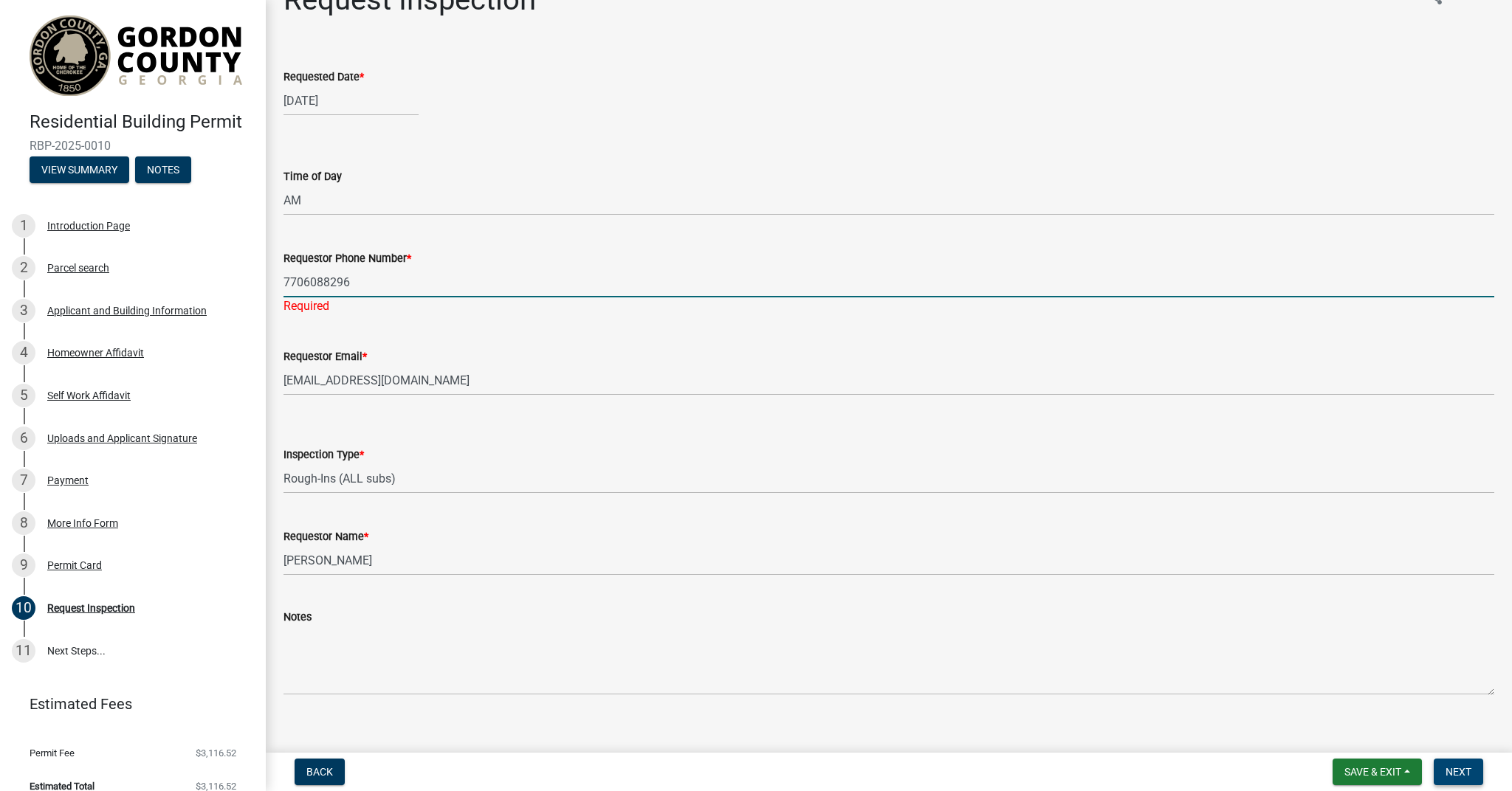
click at [1461, 772] on span "Next" at bounding box center [1459, 772] width 25 height 12
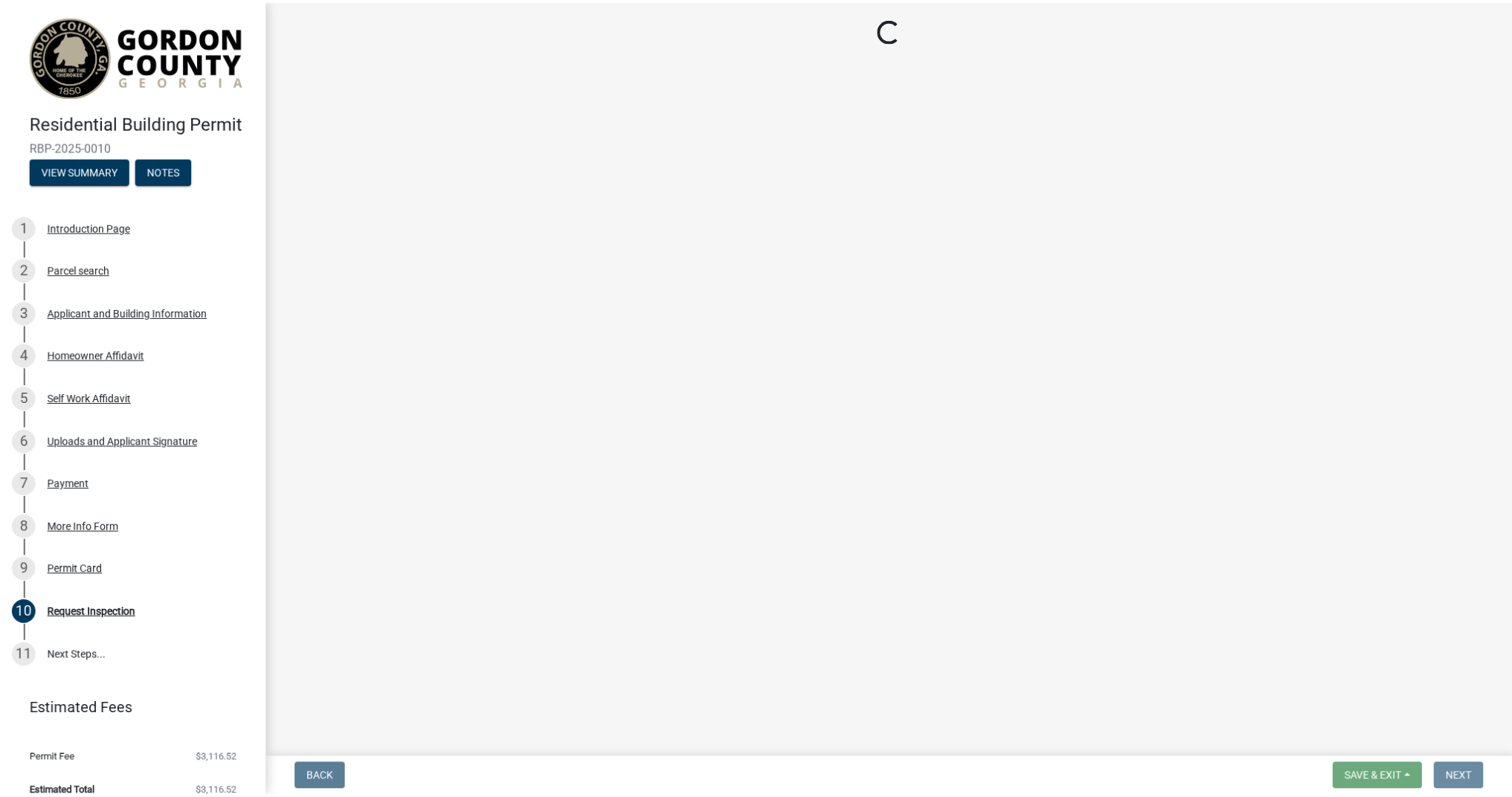
scroll to position [0, 0]
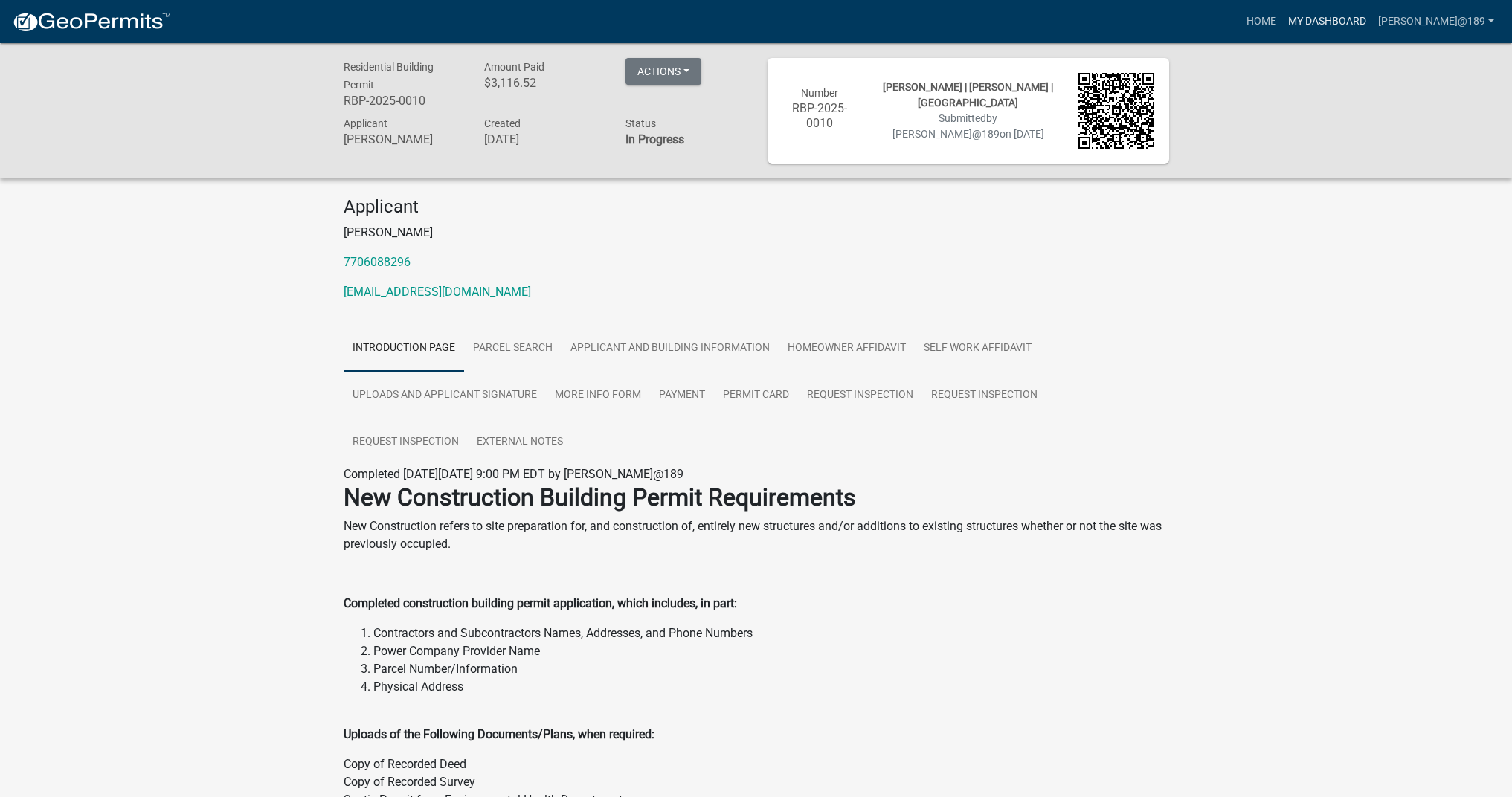
click at [1373, 19] on link "My Dashboard" at bounding box center [1327, 21] width 90 height 28
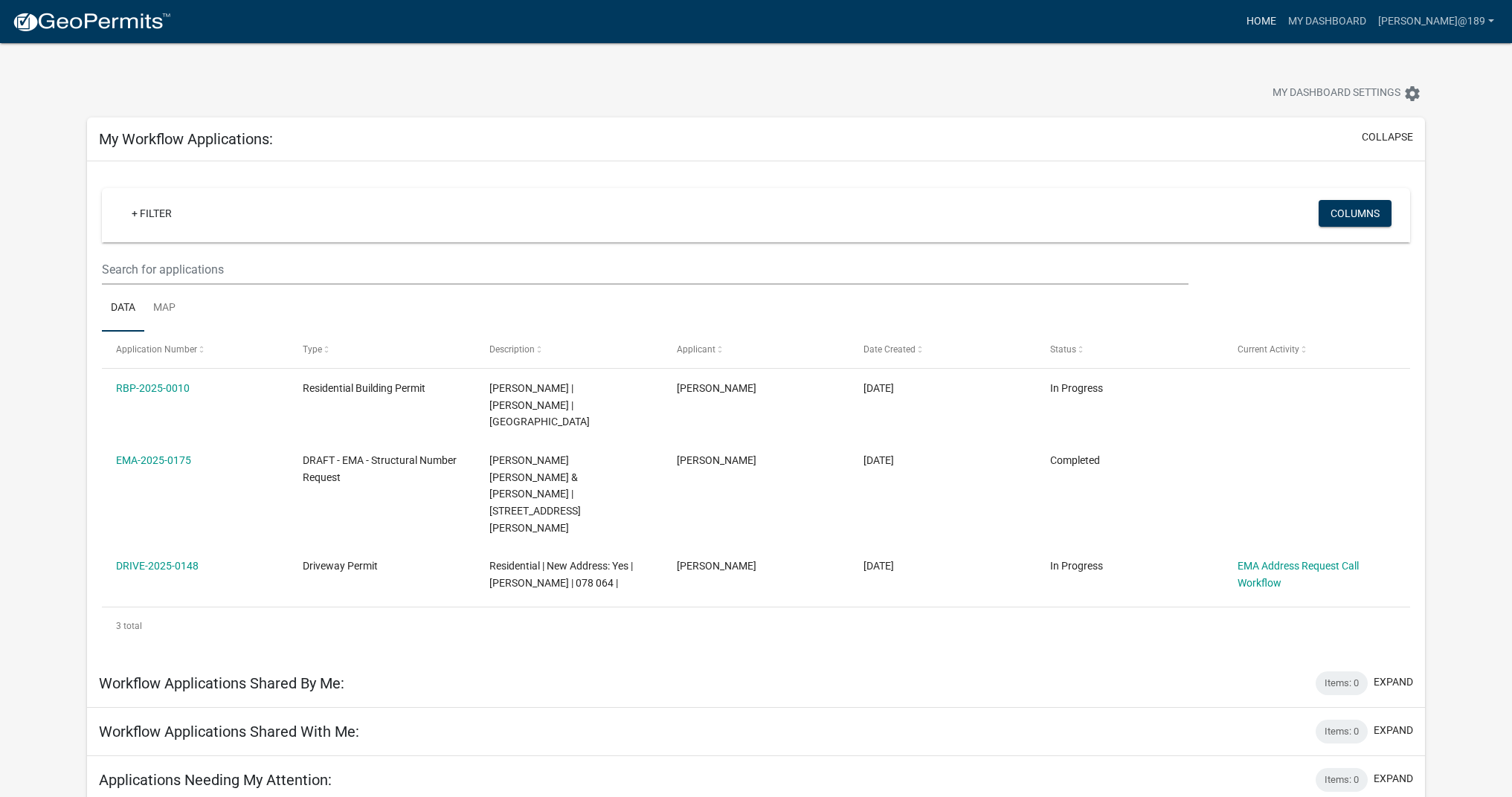
click at [1282, 20] on link "Home" at bounding box center [1261, 21] width 42 height 28
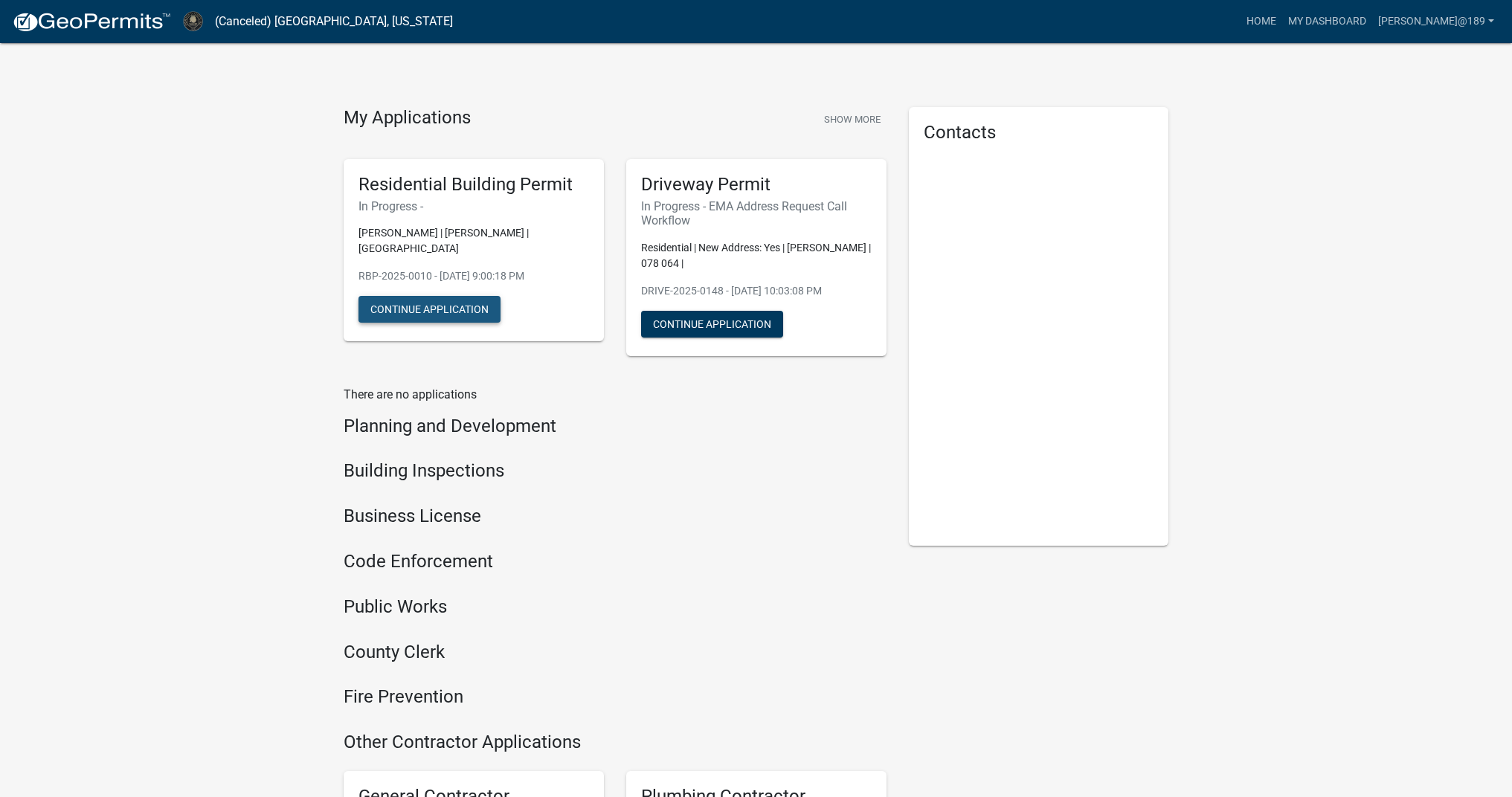
click at [437, 296] on button "Continue Application" at bounding box center [430, 309] width 142 height 26
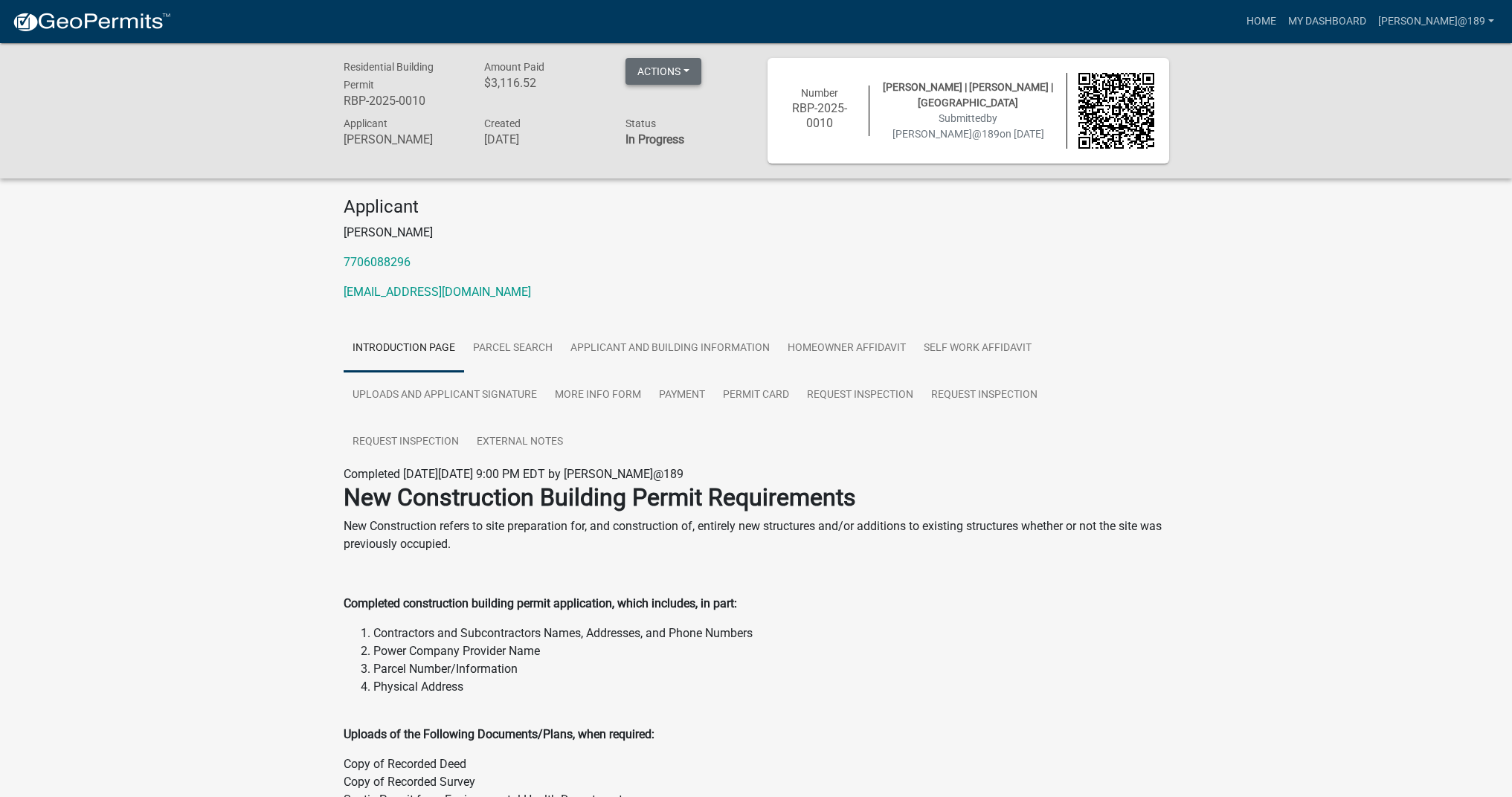
click at [694, 70] on button "Actions" at bounding box center [663, 71] width 76 height 26
click at [700, 71] on button "Actions" at bounding box center [663, 71] width 76 height 26
click at [850, 391] on link "Request Inspection" at bounding box center [859, 396] width 124 height 48
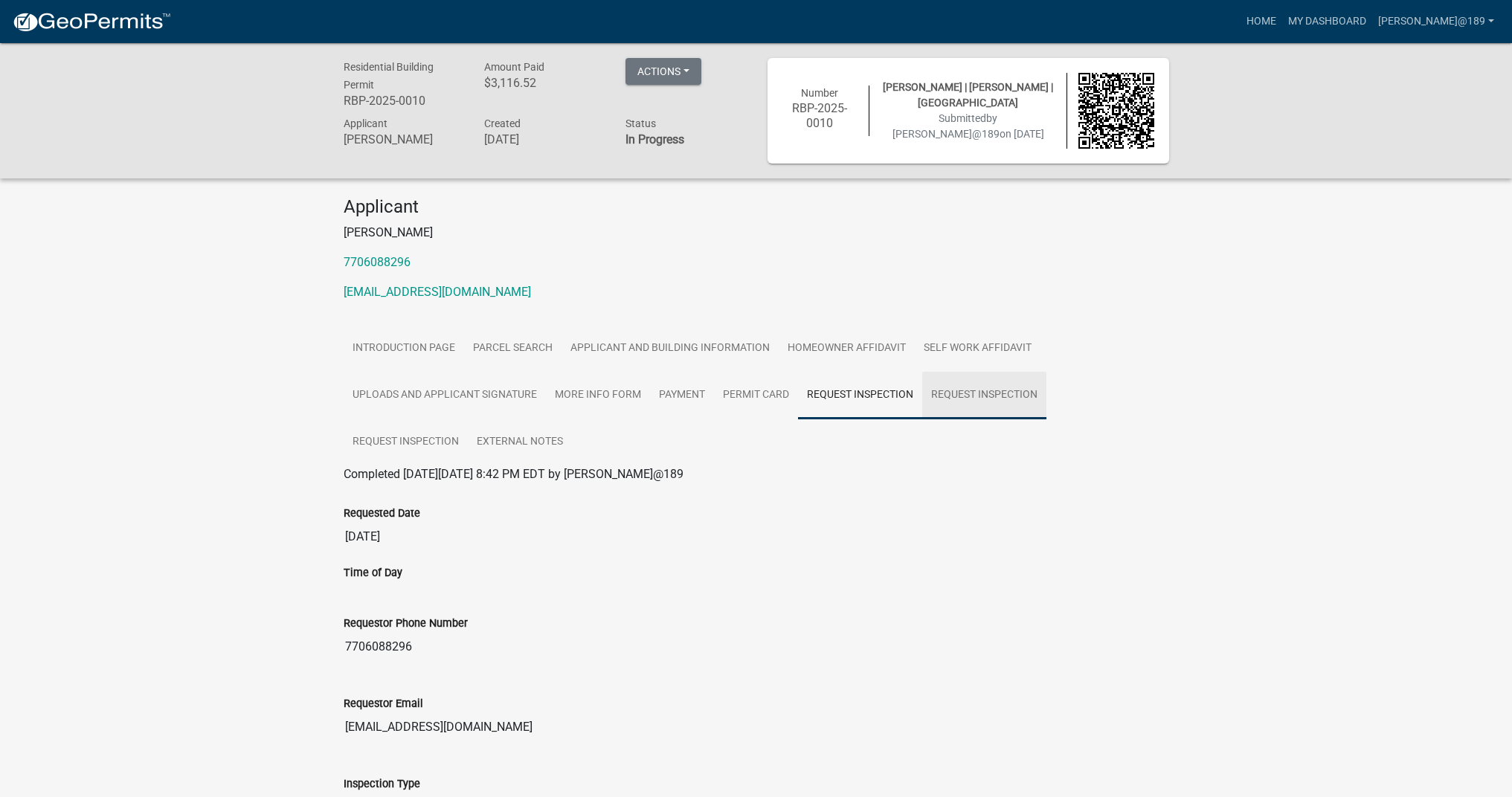
click at [1007, 401] on link "Request Inspection" at bounding box center [984, 396] width 124 height 48
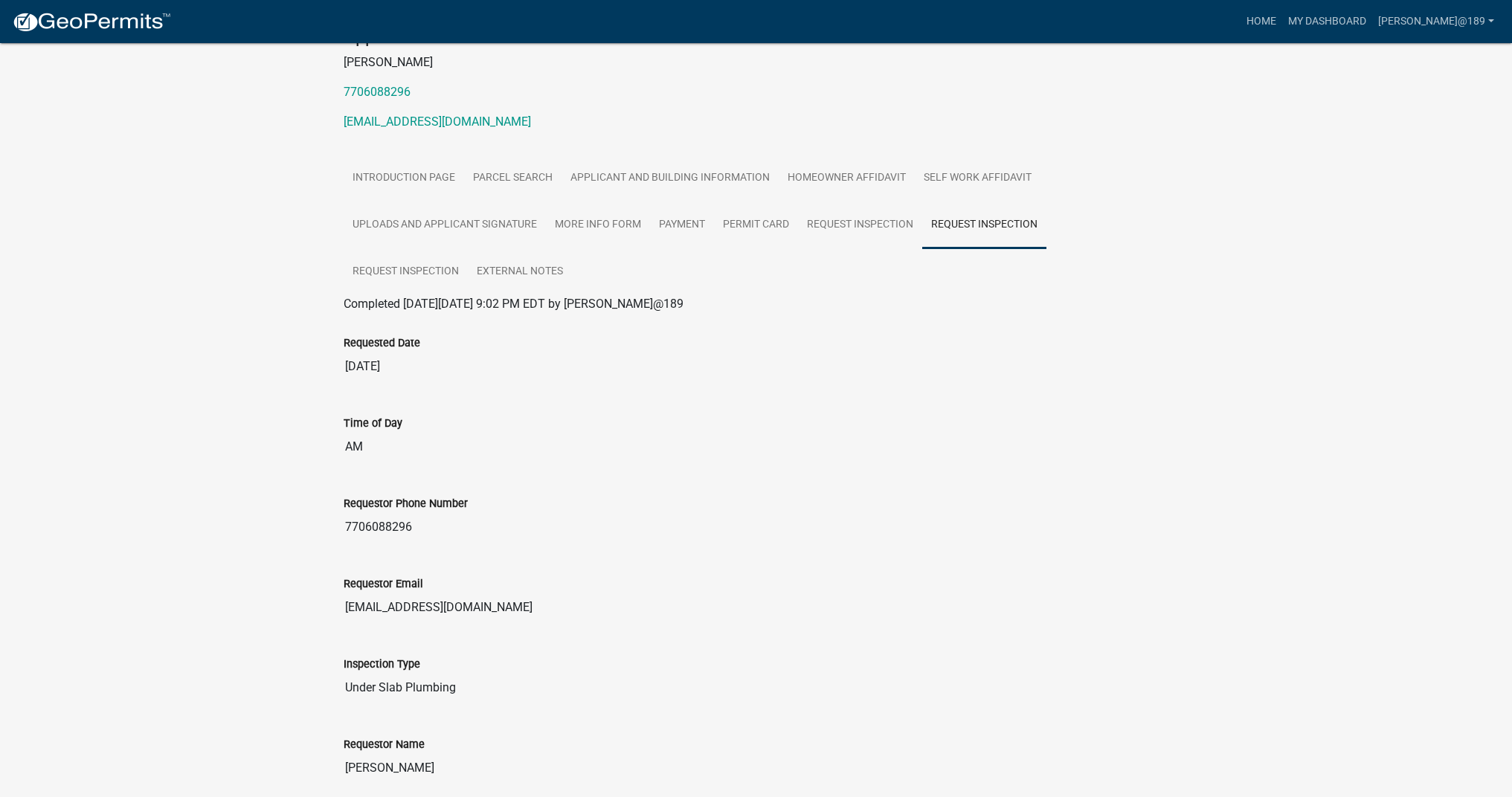
scroll to position [167, 0]
click at [398, 273] on link "Request Inspection" at bounding box center [405, 275] width 124 height 48
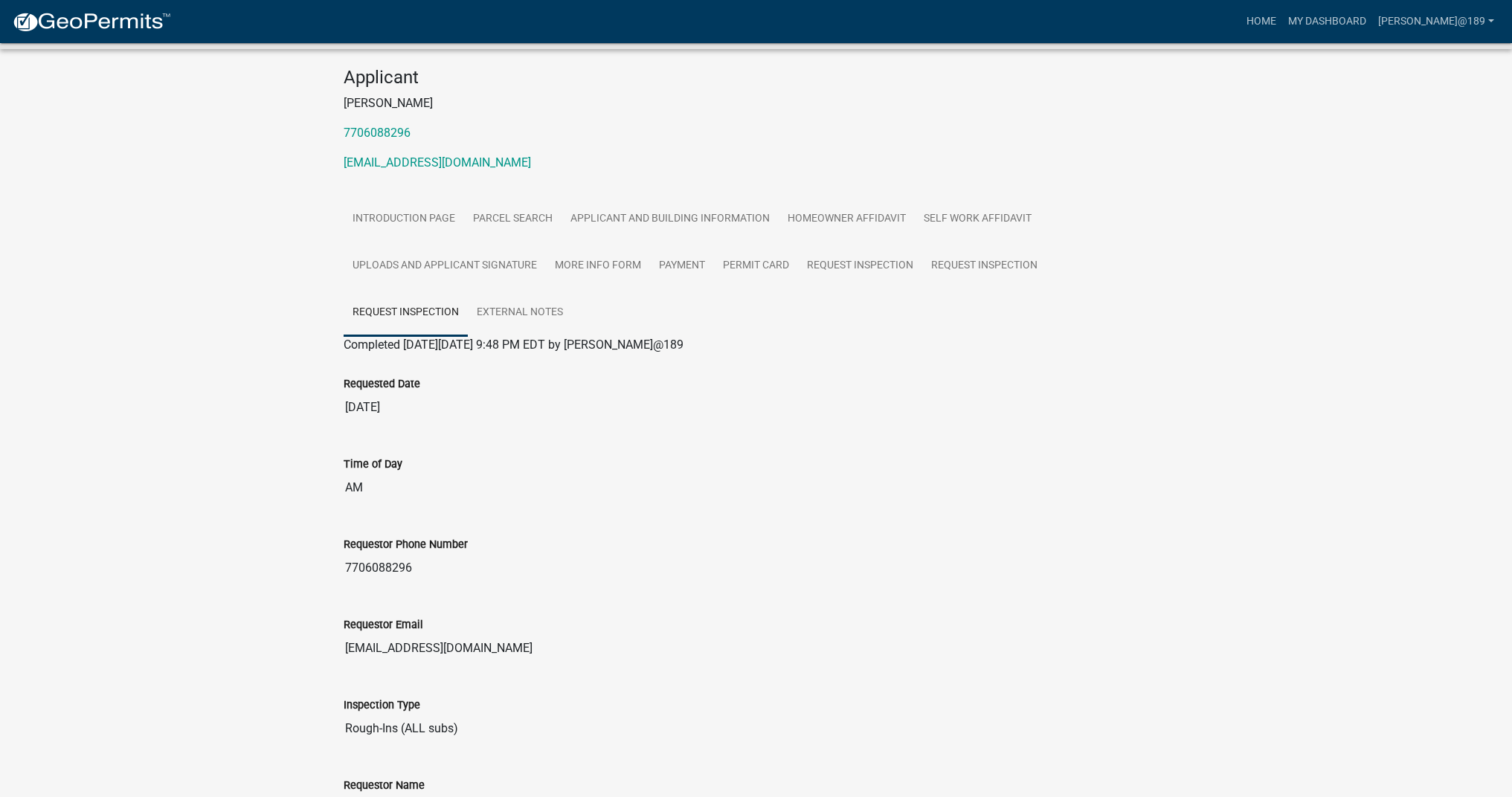
scroll to position [126, 0]
click at [528, 314] on link "External Notes" at bounding box center [520, 316] width 104 height 48
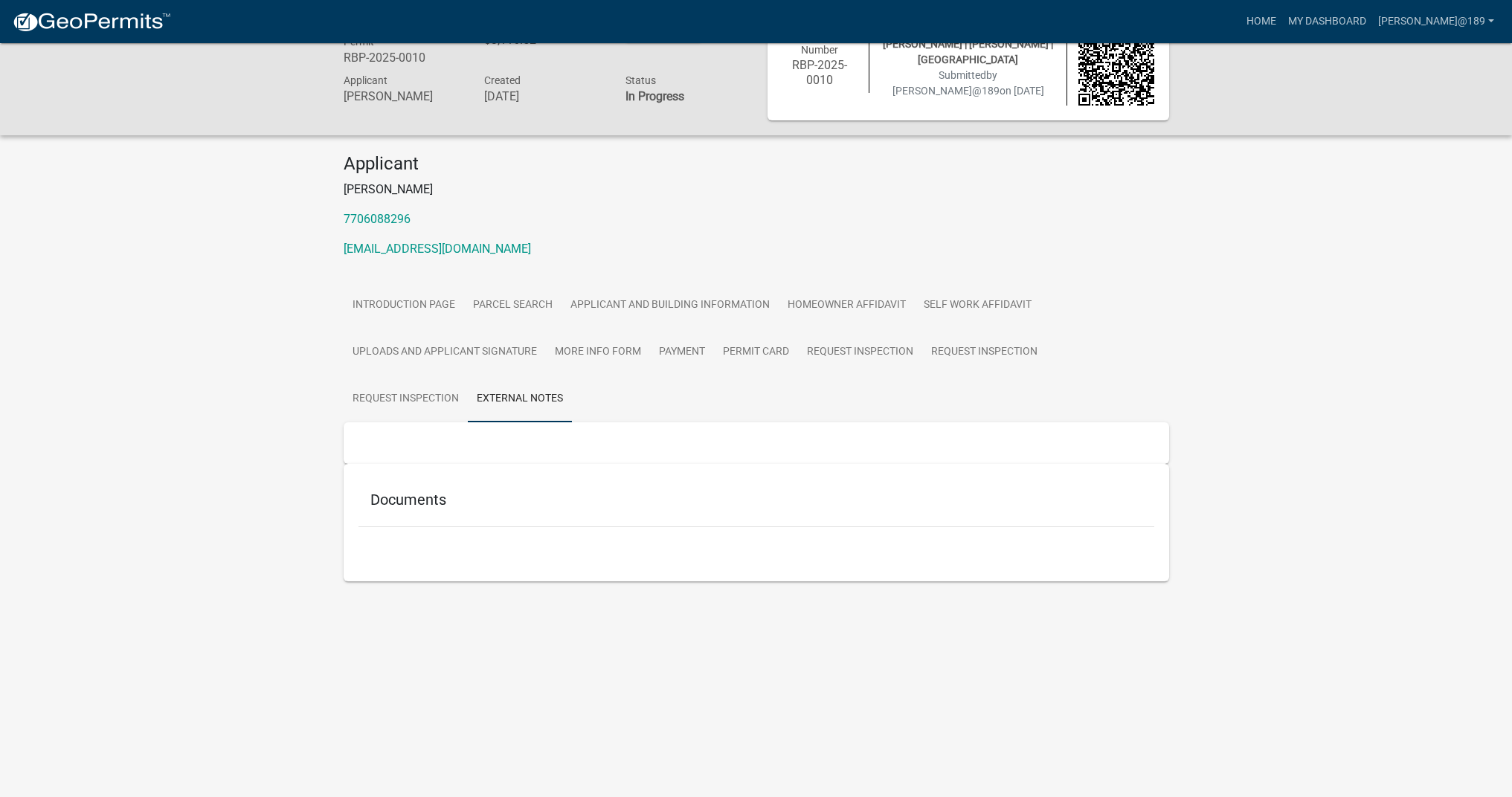
drag, startPoint x: 421, startPoint y: 504, endPoint x: 567, endPoint y: 513, distance: 146.3
click at [422, 504] on h5 "Documents" at bounding box center [757, 500] width 772 height 18
click at [410, 401] on link "Request Inspection" at bounding box center [405, 400] width 124 height 48
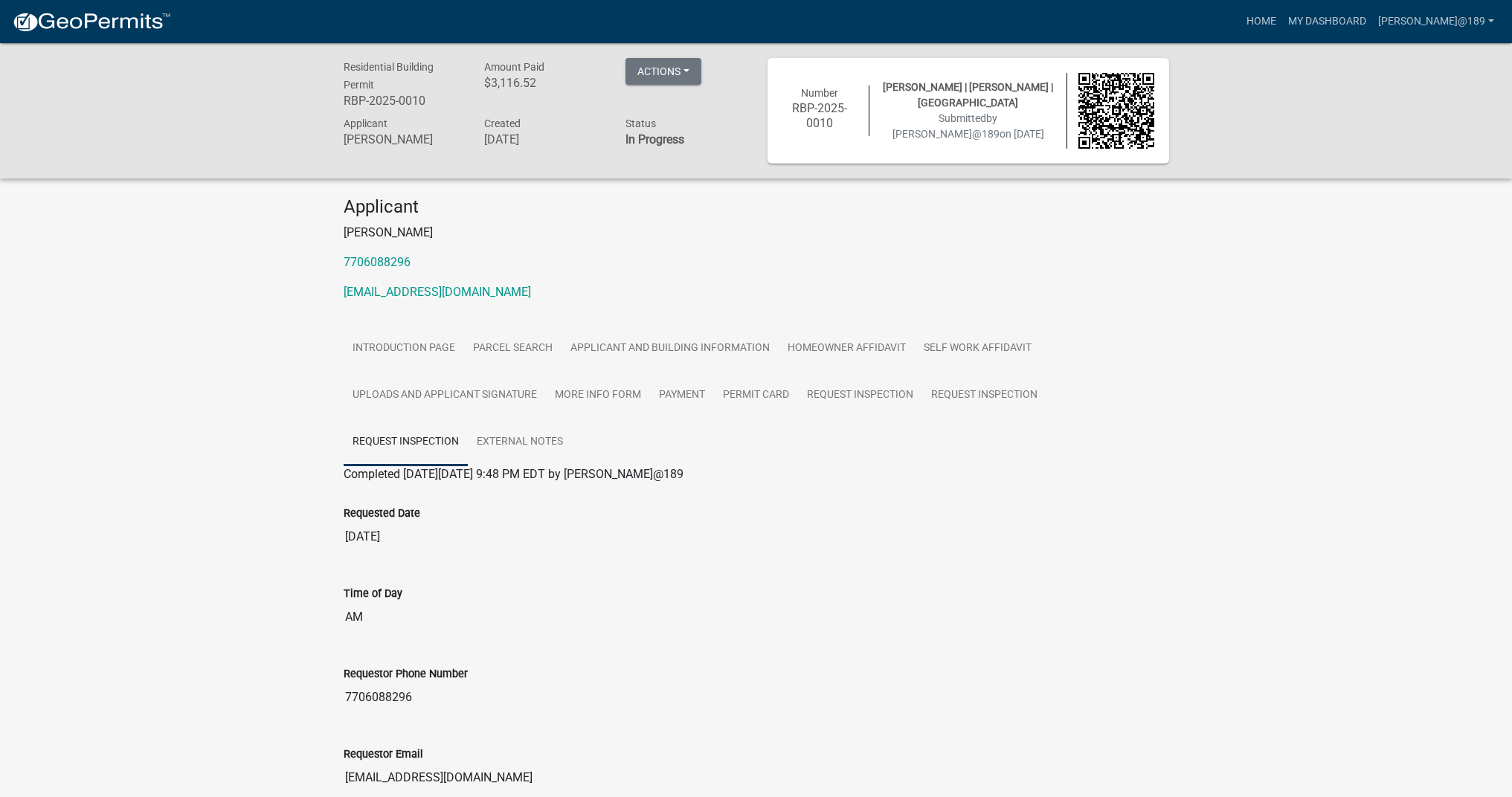
scroll to position [418, 0]
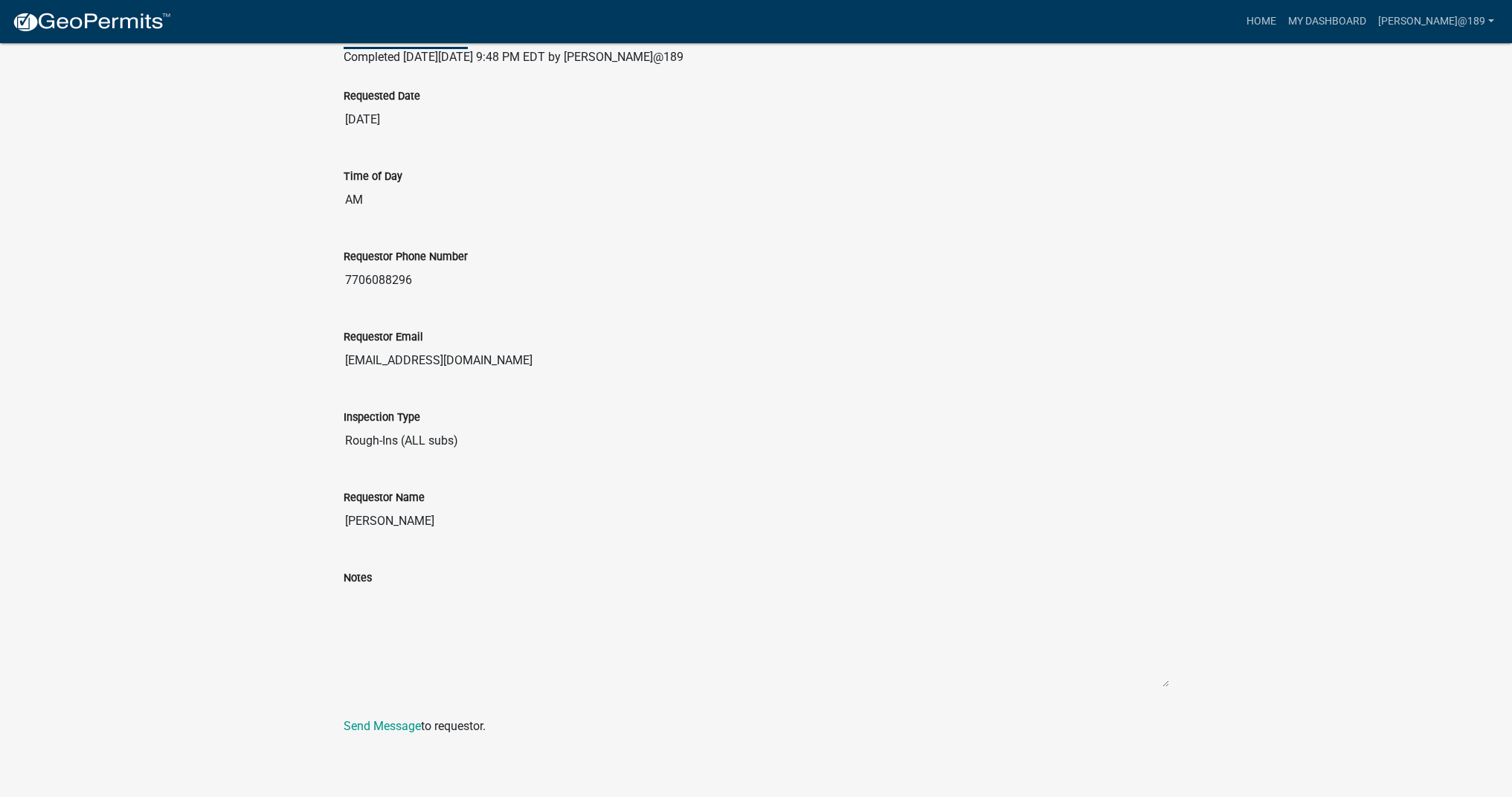
drag, startPoint x: 359, startPoint y: 601, endPoint x: 618, endPoint y: 357, distance: 355.8
click at [360, 601] on textarea "Notes" at bounding box center [756, 637] width 826 height 101
drag, startPoint x: 393, startPoint y: 613, endPoint x: 400, endPoint y: 624, distance: 13.0
click at [395, 618] on textarea "Notes" at bounding box center [756, 637] width 826 height 101
